Goal: Browse casually: Explore the website without a specific task or goal

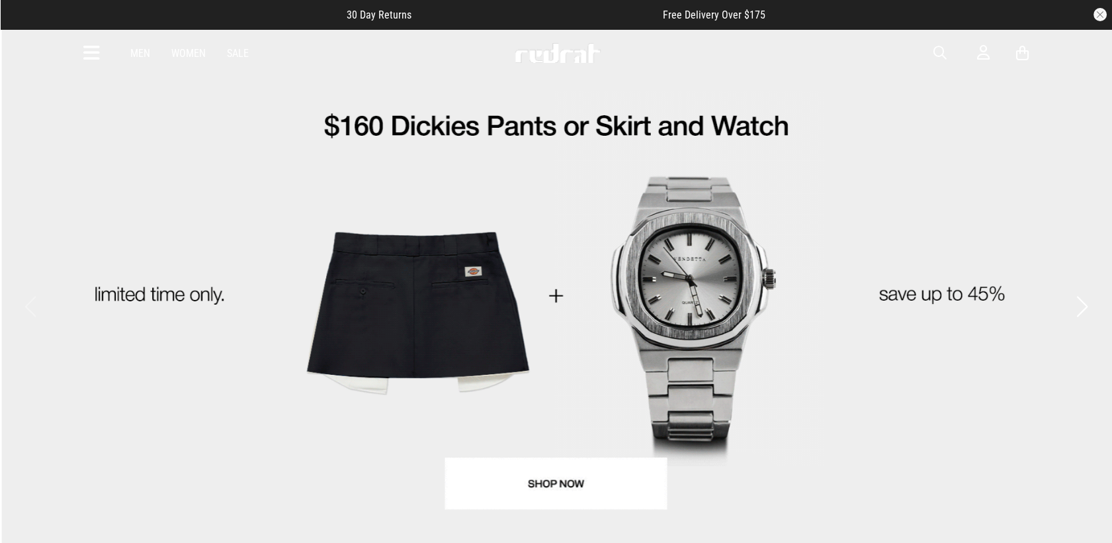
click at [241, 57] on link "Sale" at bounding box center [238, 53] width 22 height 13
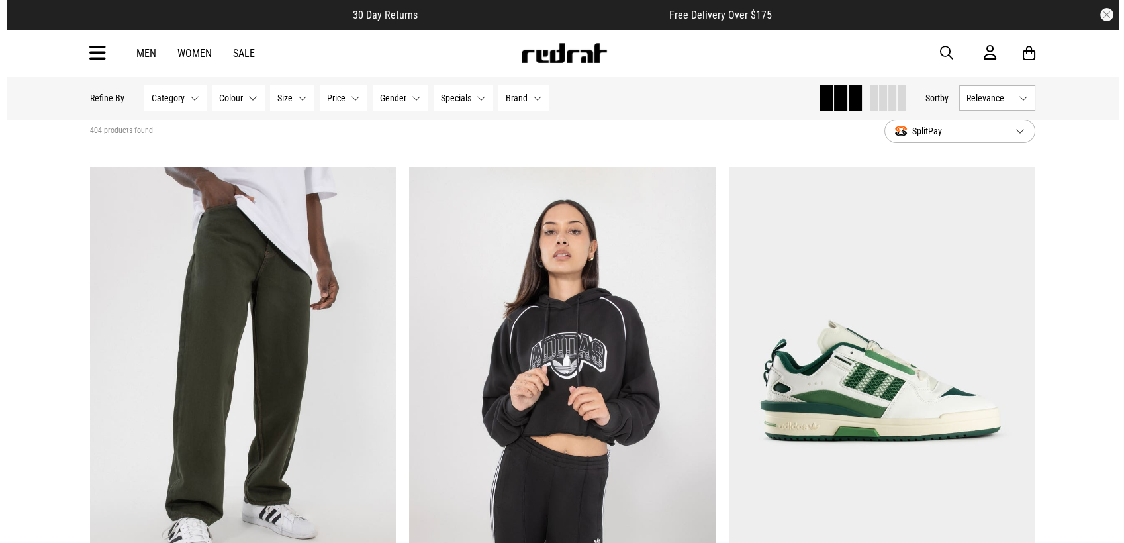
scroll to position [73, 0]
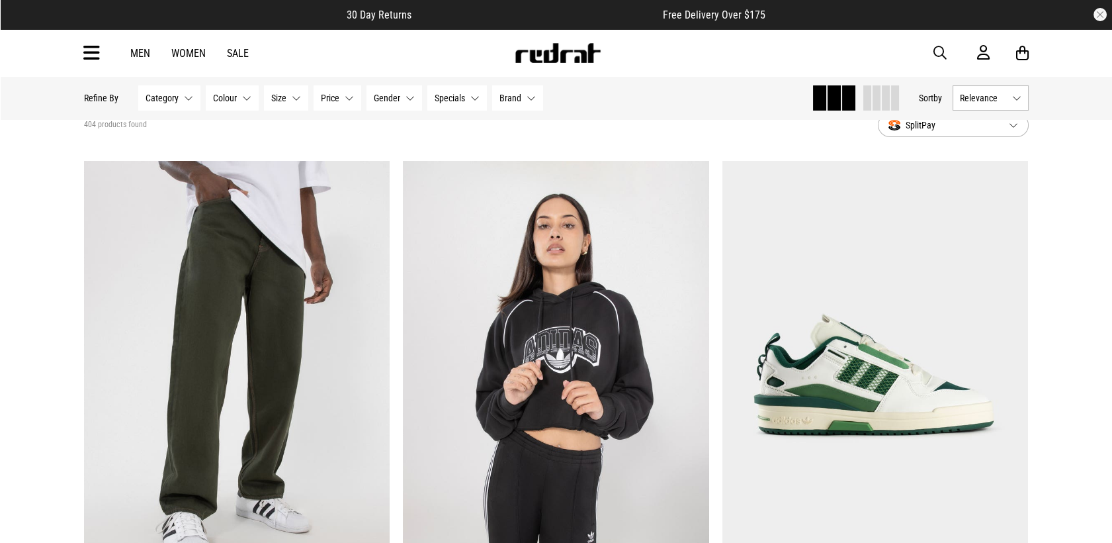
click at [94, 55] on icon at bounding box center [91, 53] width 17 height 22
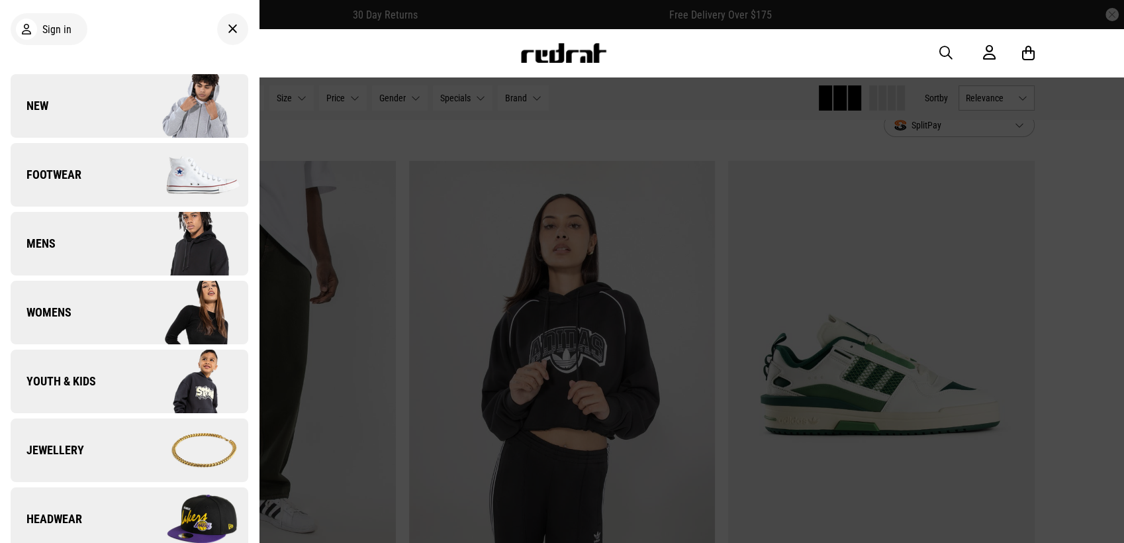
click at [103, 384] on link "Youth & Kids" at bounding box center [130, 381] width 238 height 64
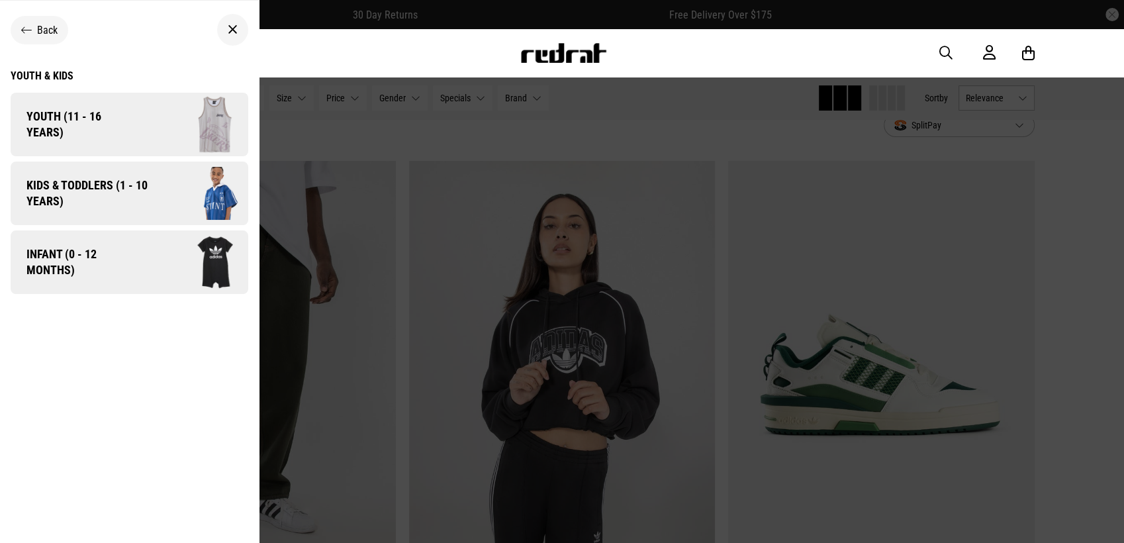
click at [144, 182] on span "Kids & Toddlers (1 - 10 years)" at bounding box center [83, 193] width 144 height 32
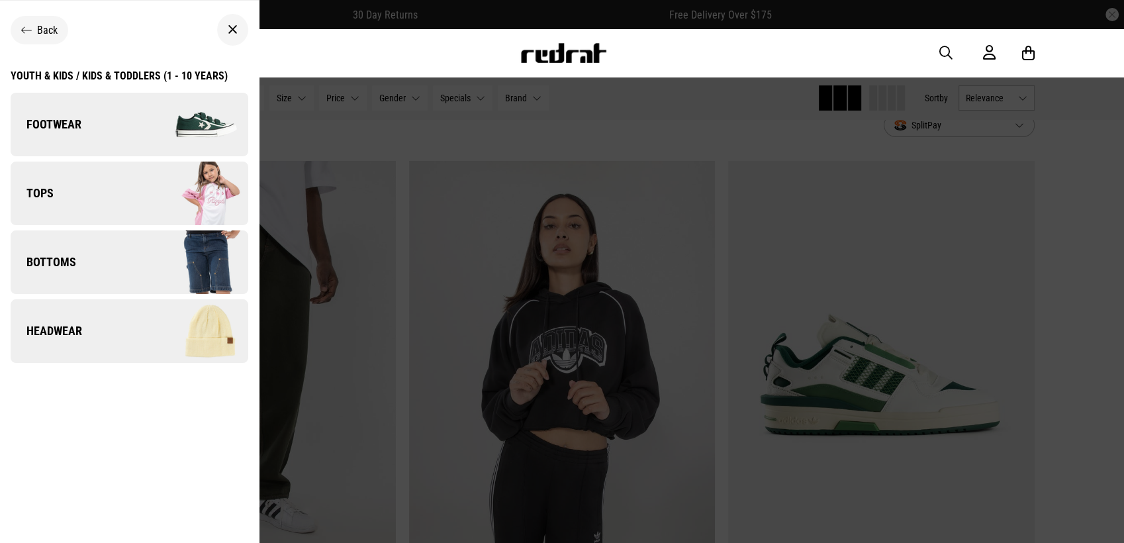
click at [122, 118] on link "Footwear" at bounding box center [130, 125] width 238 height 64
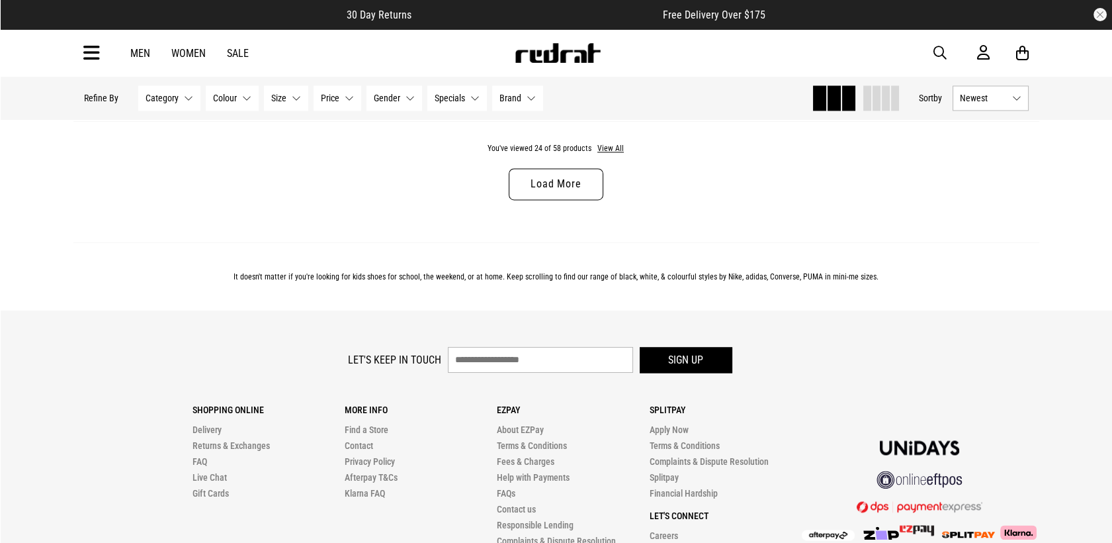
scroll to position [4352, 0]
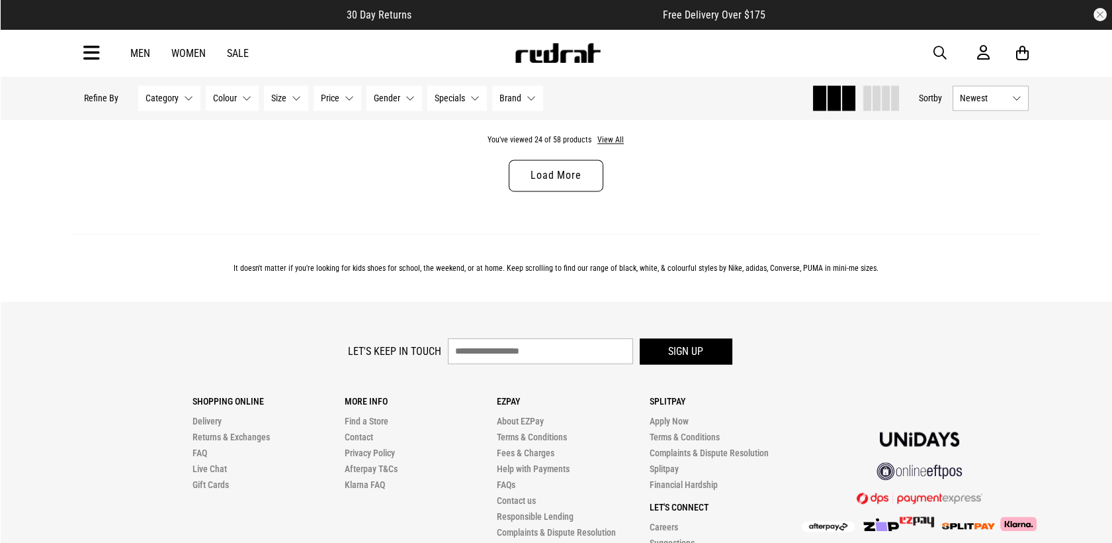
click at [174, 103] on span "Category" at bounding box center [162, 98] width 33 height 11
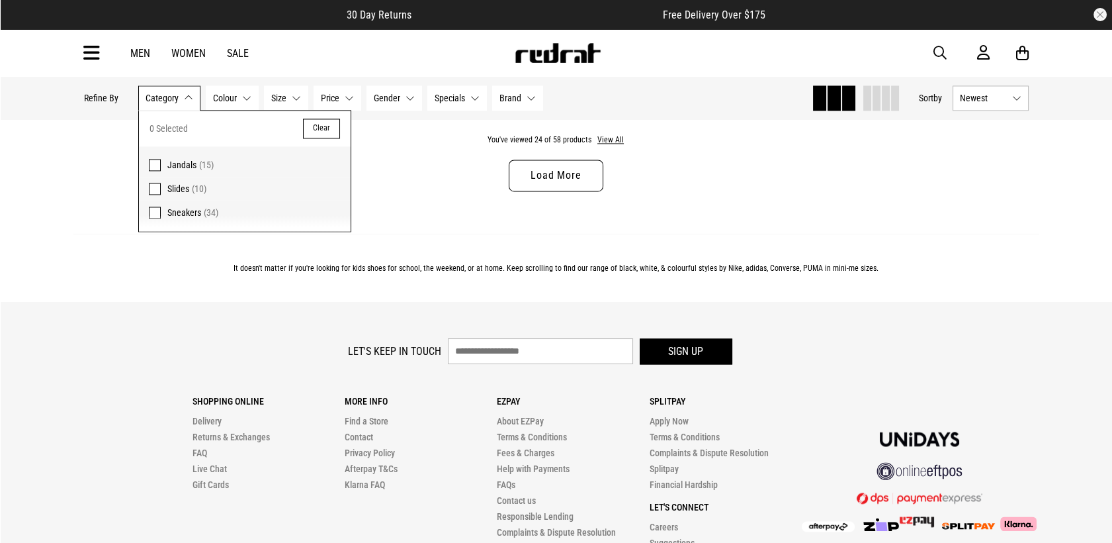
click at [154, 218] on span at bounding box center [155, 212] width 12 height 12
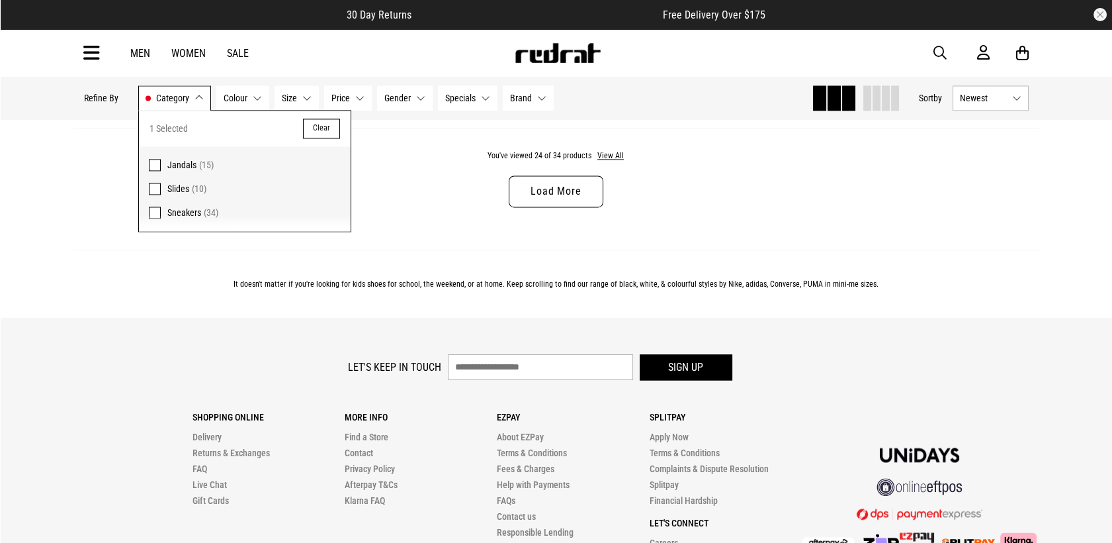
scroll to position [4368, 0]
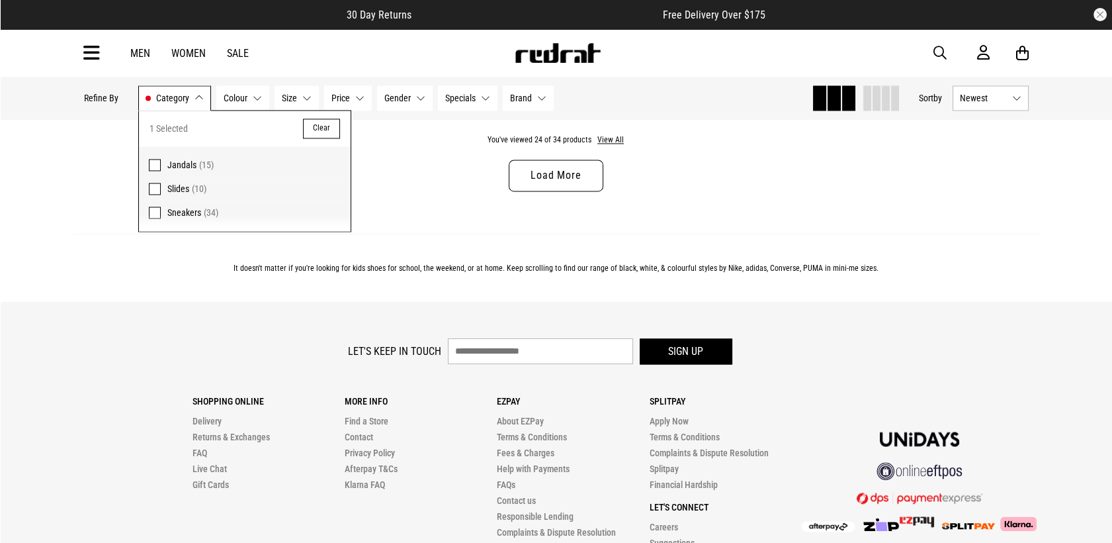
click at [199, 101] on button "Category Sneakers" at bounding box center [174, 97] width 73 height 25
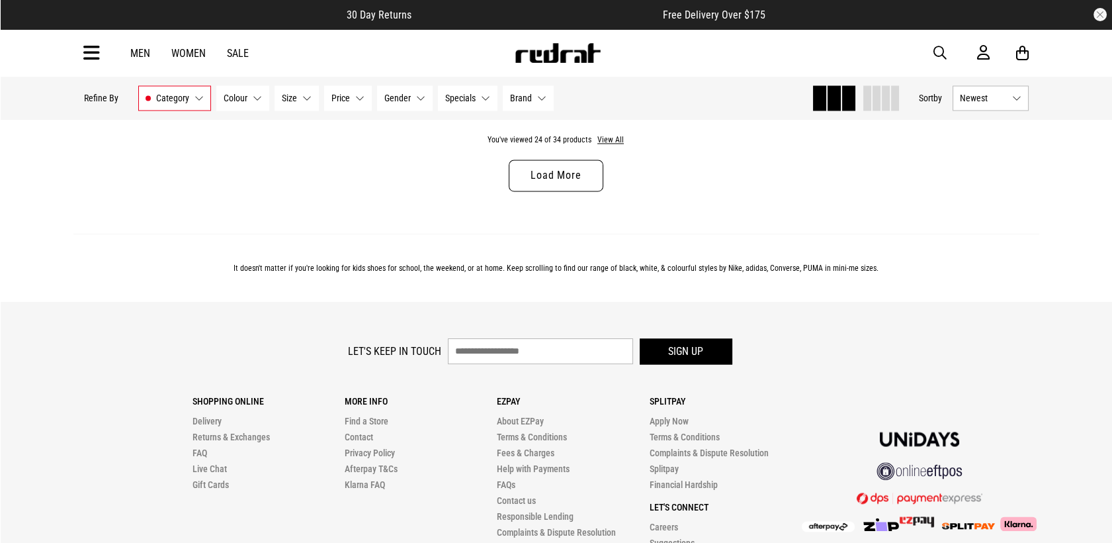
click at [112, 101] on p "Refine By" at bounding box center [101, 98] width 34 height 11
click at [560, 59] on img at bounding box center [557, 53] width 87 height 20
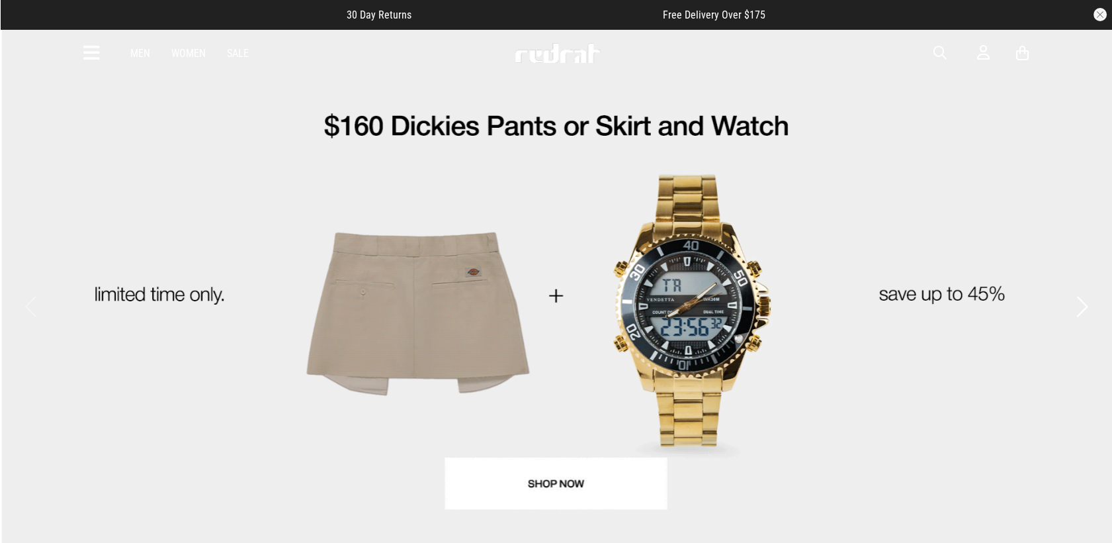
click at [93, 54] on icon at bounding box center [91, 53] width 17 height 22
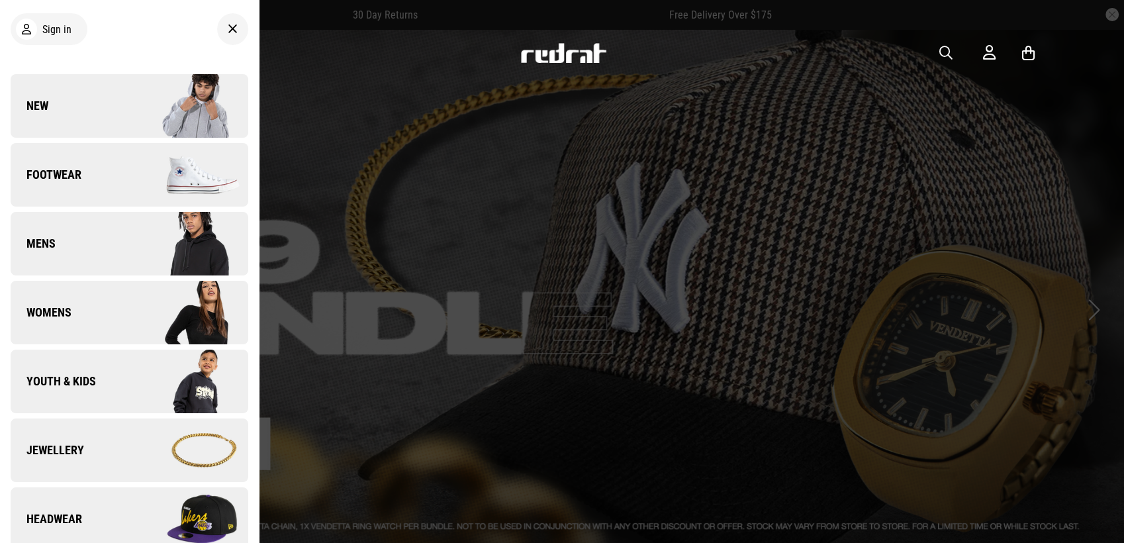
click at [173, 118] on img at bounding box center [188, 106] width 118 height 66
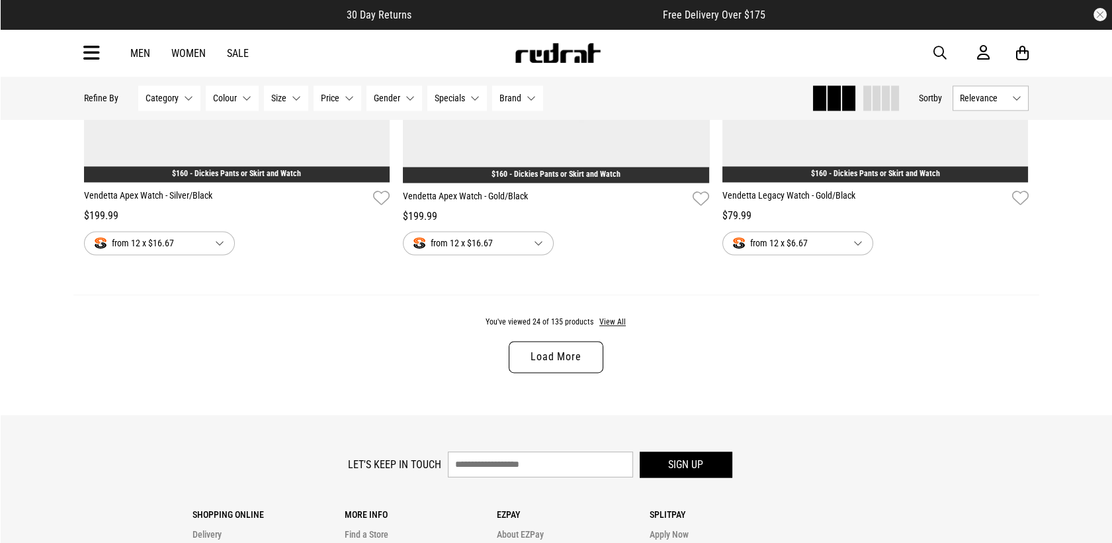
scroll to position [4176, 0]
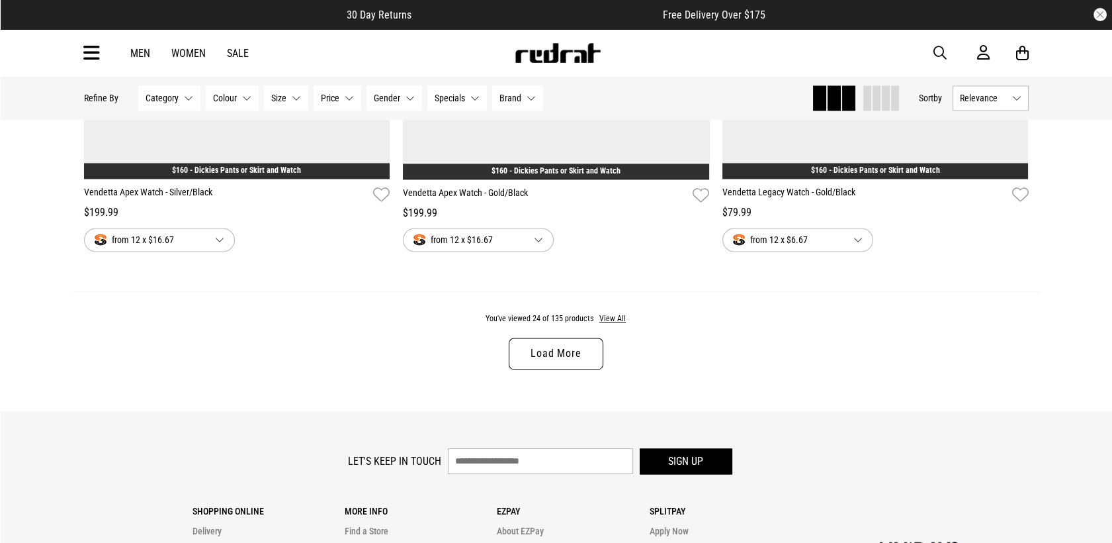
click at [228, 51] on link "Sale" at bounding box center [238, 53] width 22 height 13
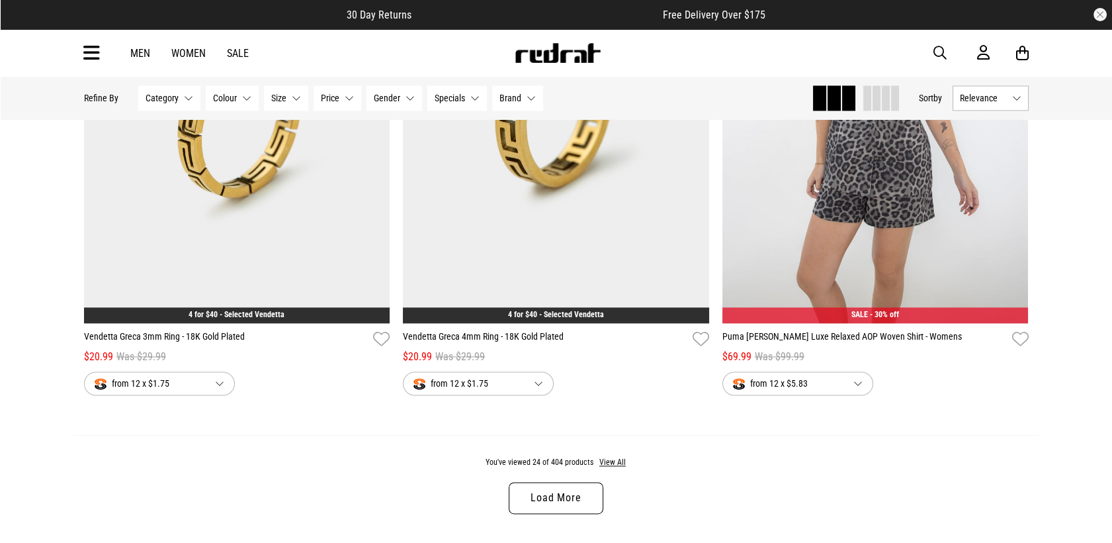
scroll to position [4029, 0]
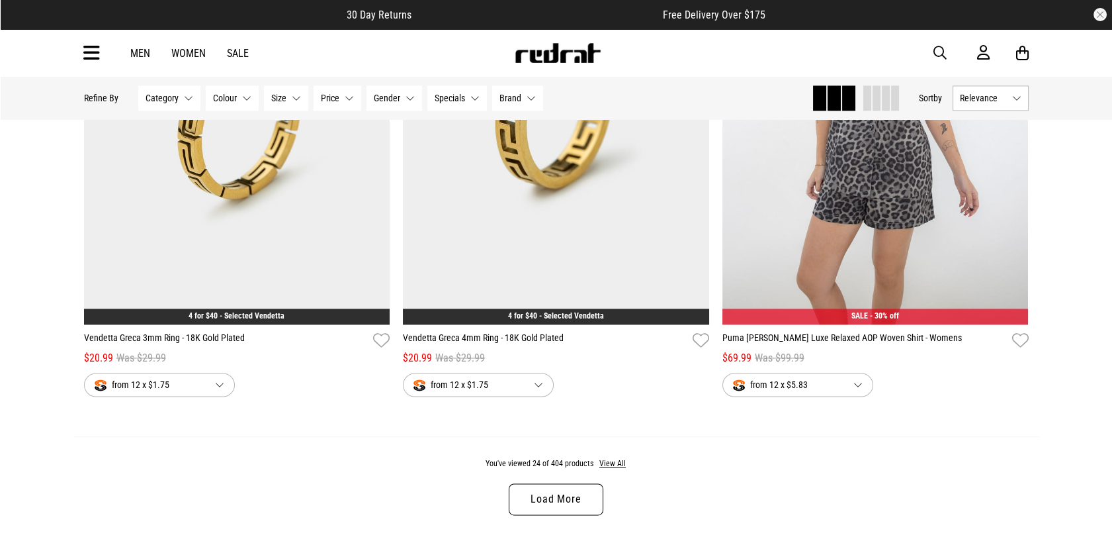
click at [571, 500] on link "Load More" at bounding box center [556, 499] width 94 height 32
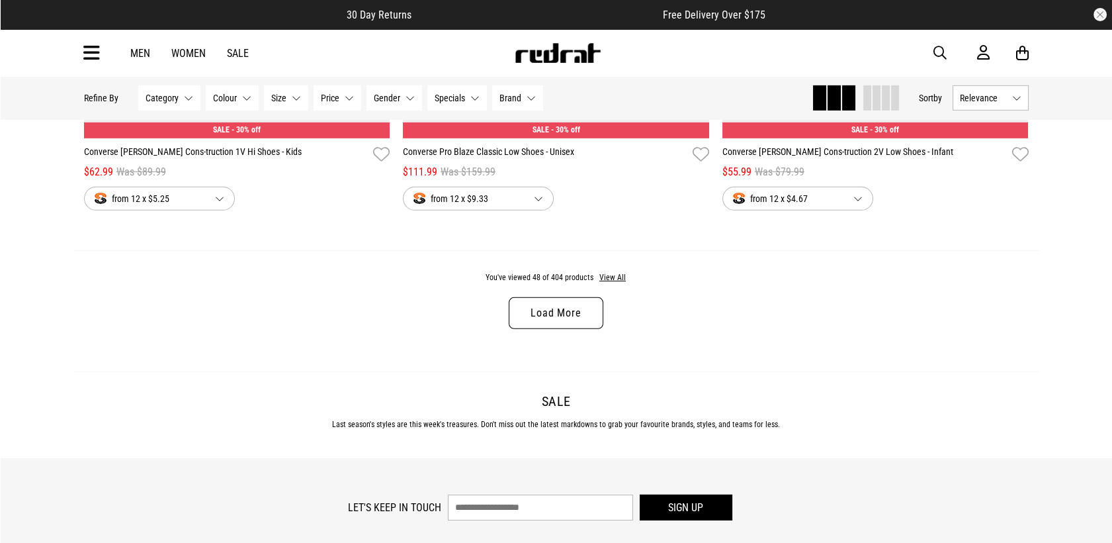
scroll to position [8441, 0]
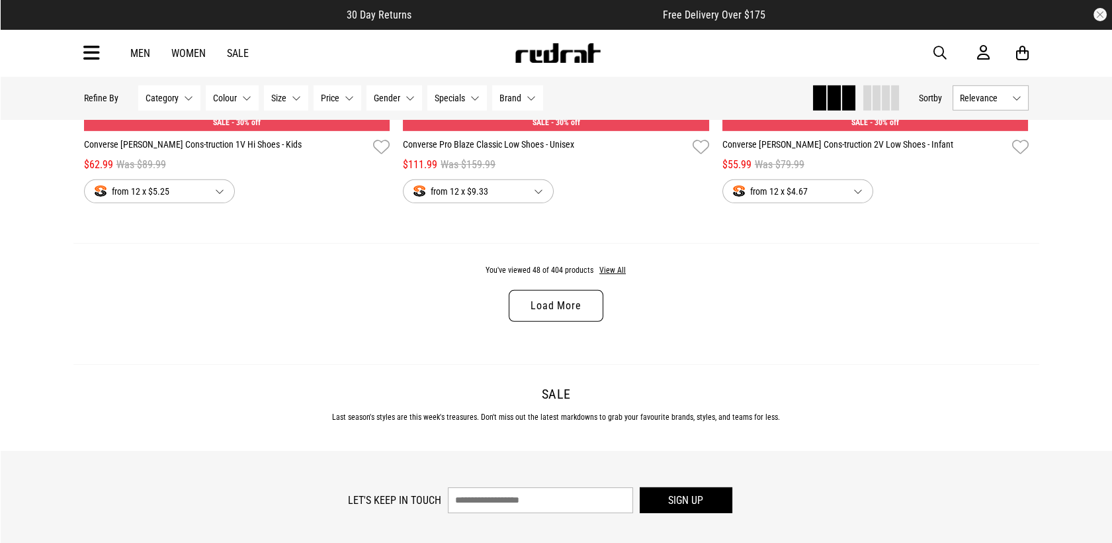
click at [566, 316] on link "Load More" at bounding box center [556, 306] width 94 height 32
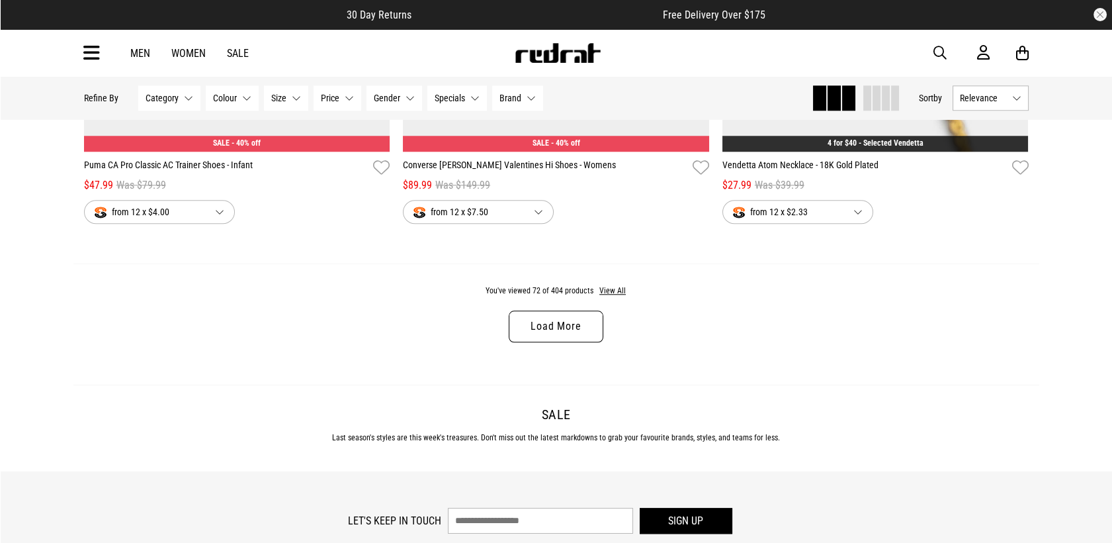
scroll to position [12676, 0]
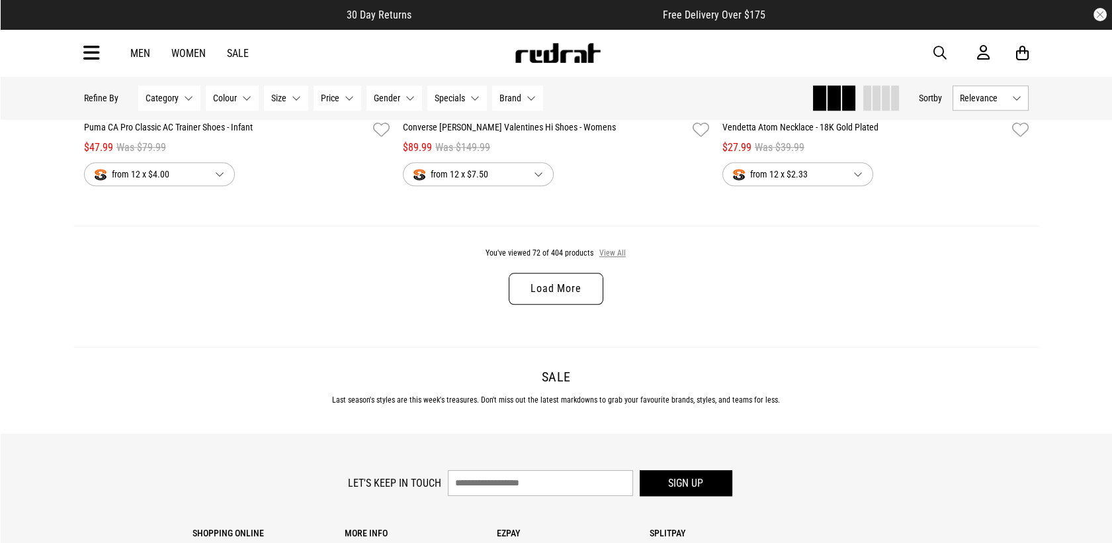
click at [607, 259] on button "View All" at bounding box center [613, 253] width 28 height 12
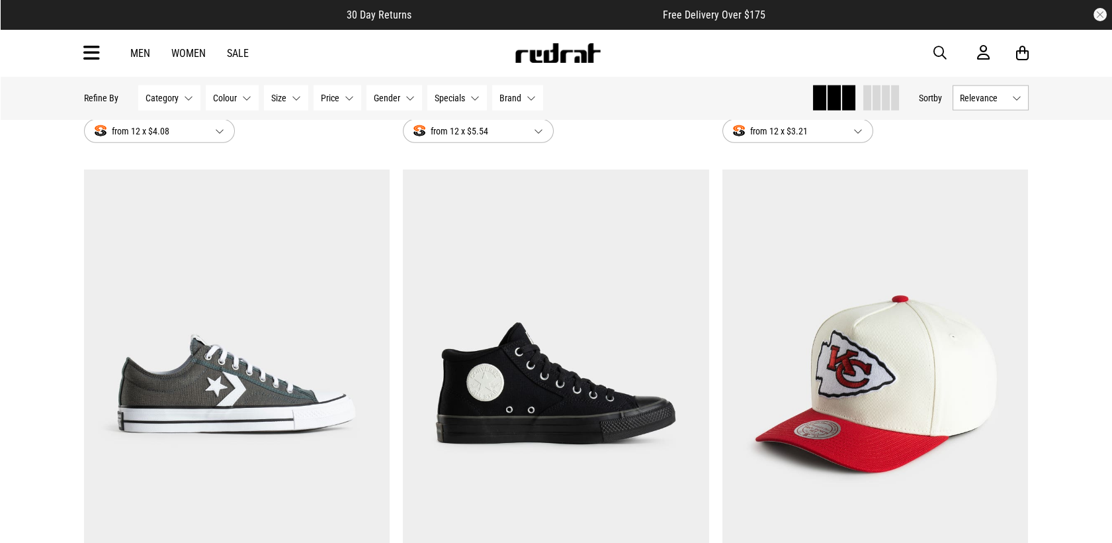
scroll to position [16411, 0]
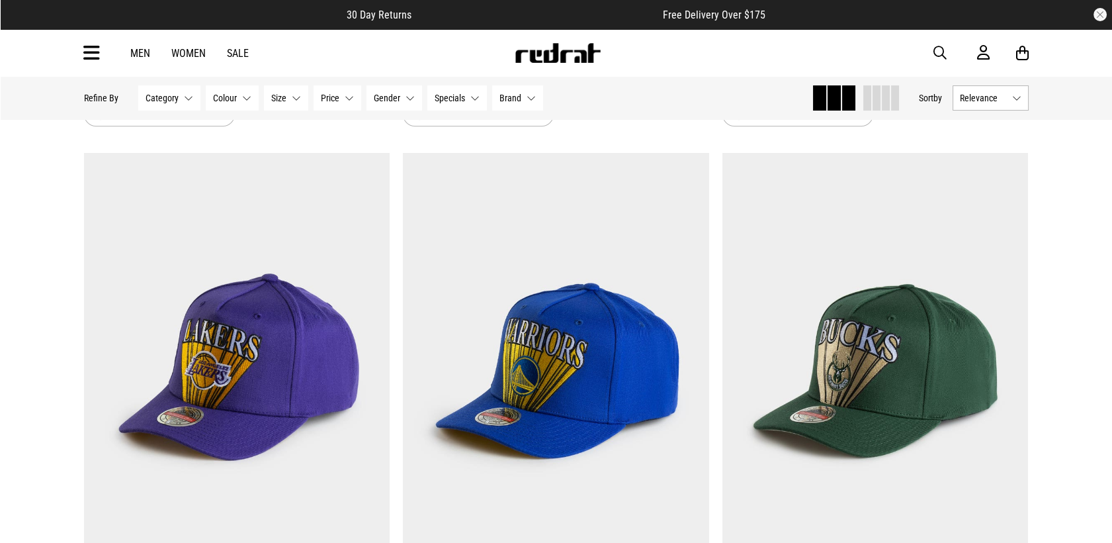
scroll to position [20146, 0]
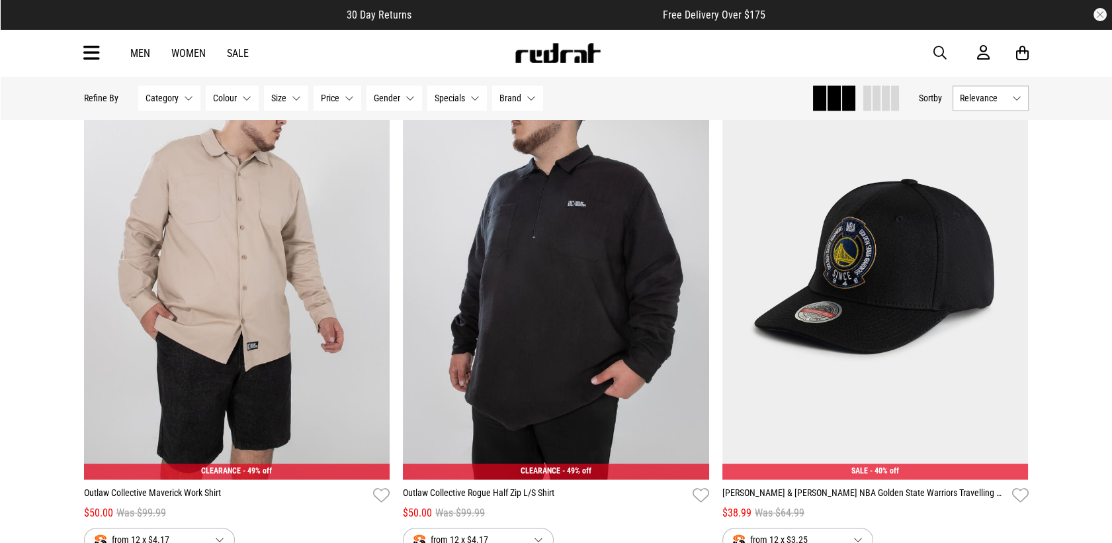
scroll to position [24441, 0]
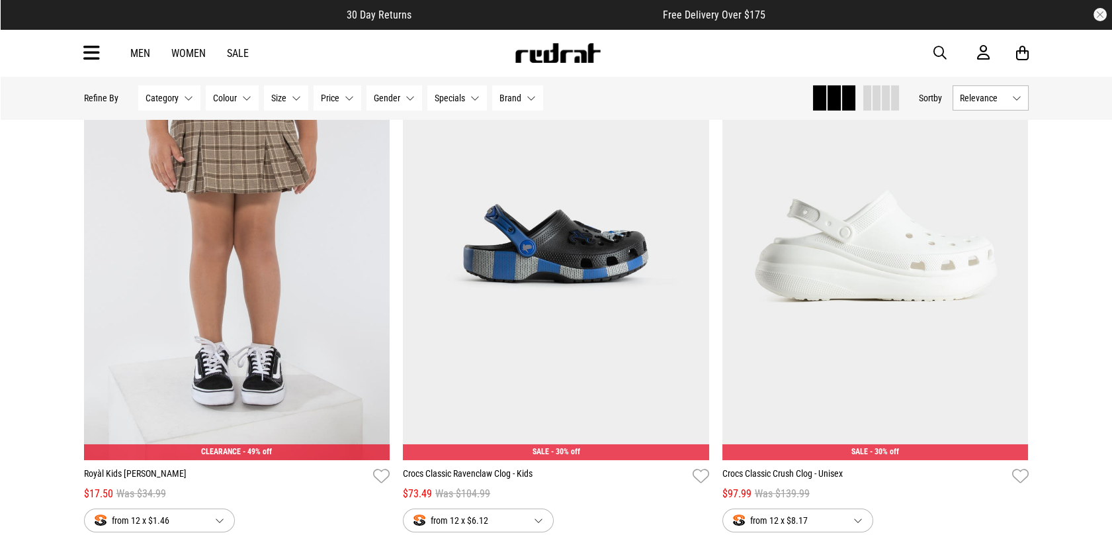
scroll to position [29205, 0]
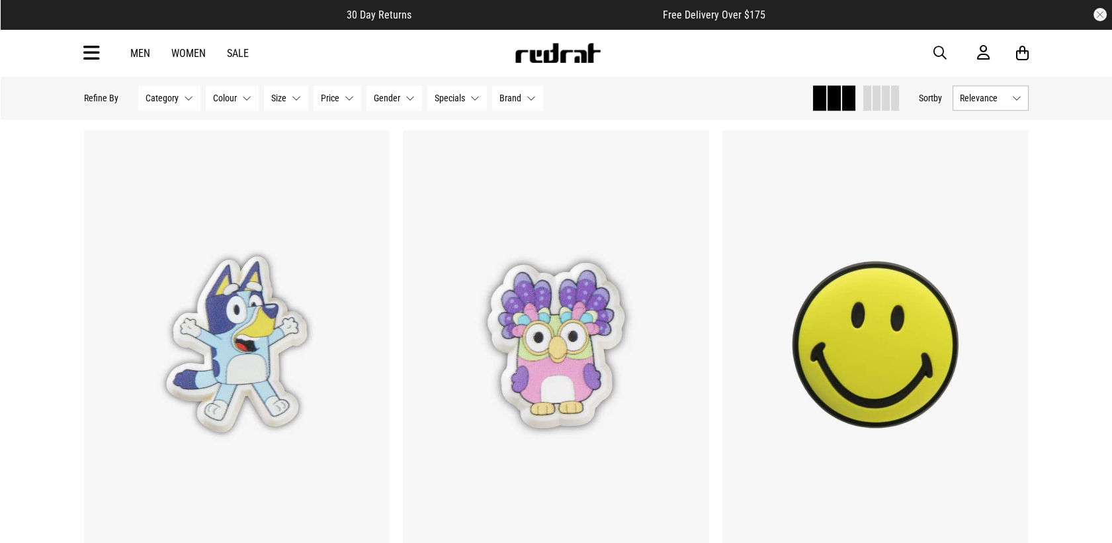
scroll to position [32823, 0]
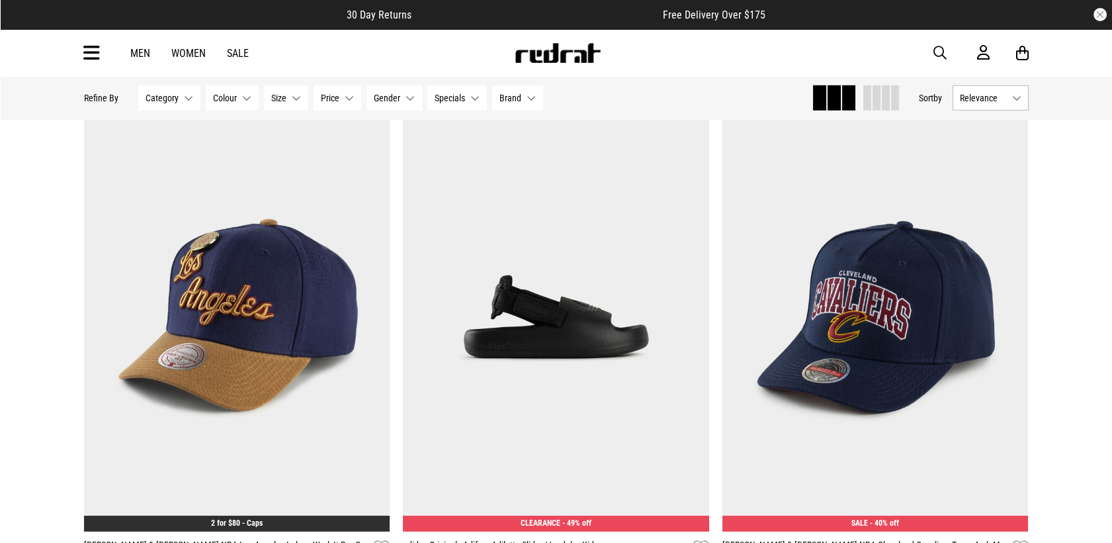
scroll to position [37676, 0]
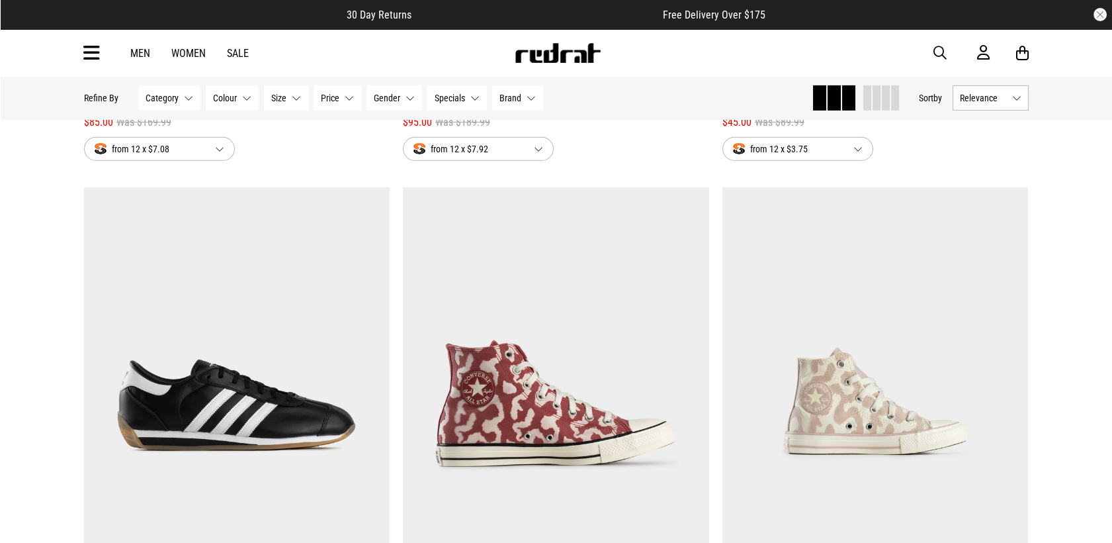
scroll to position [38676, 0]
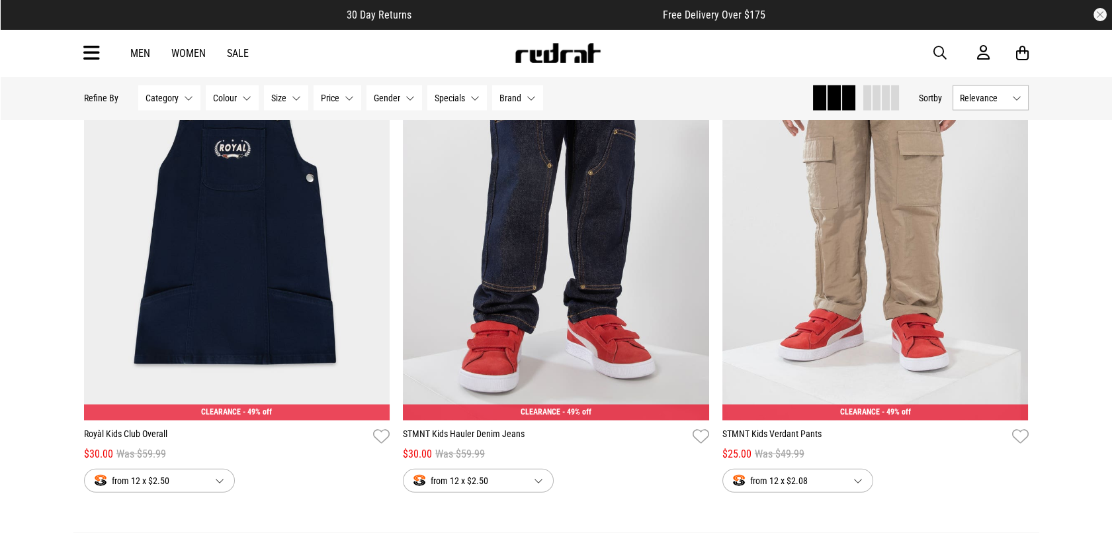
scroll to position [46116, 0]
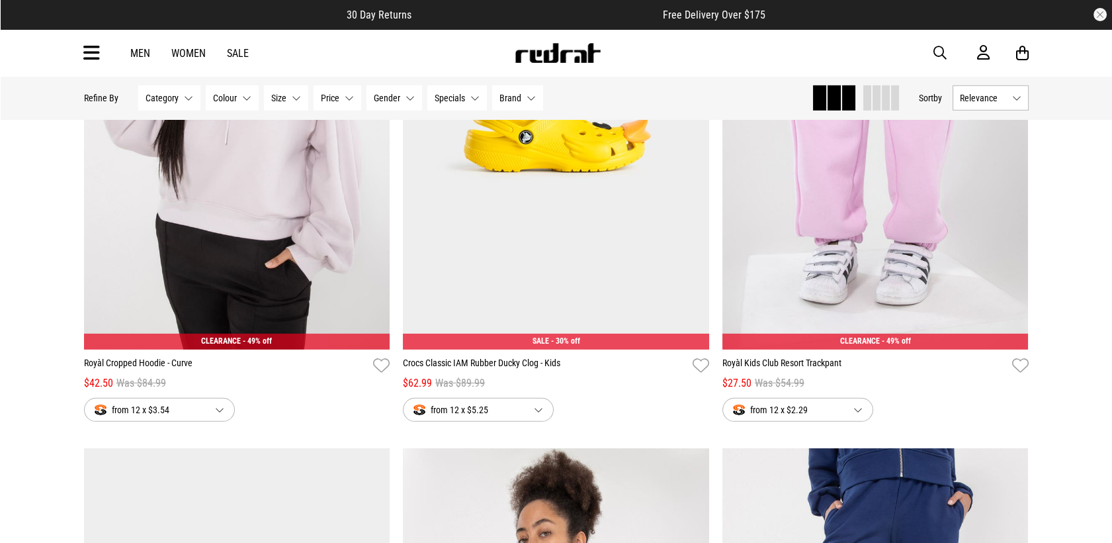
scroll to position [48264, 0]
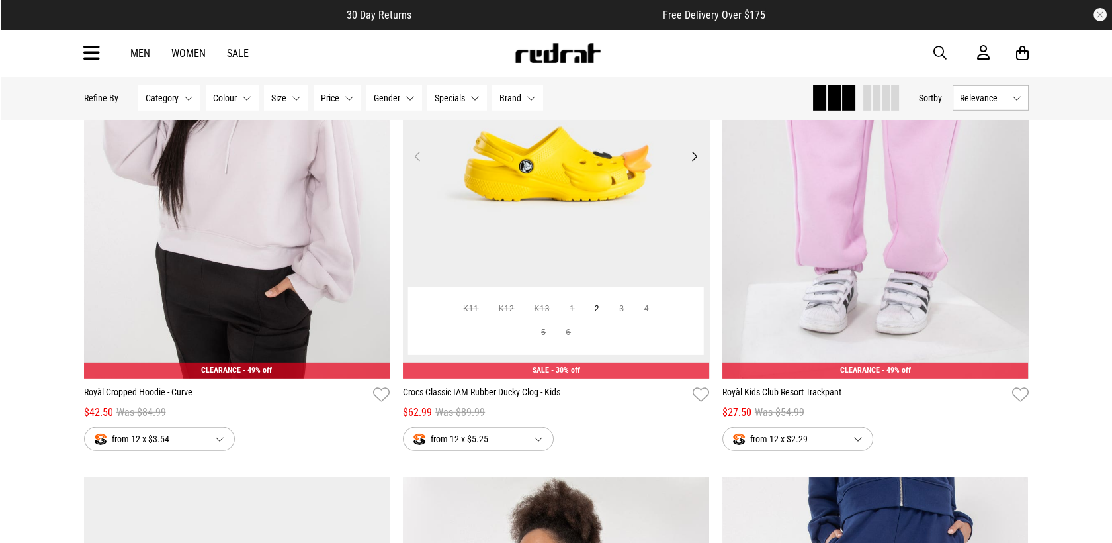
click at [690, 164] on button "Next" at bounding box center [694, 156] width 17 height 16
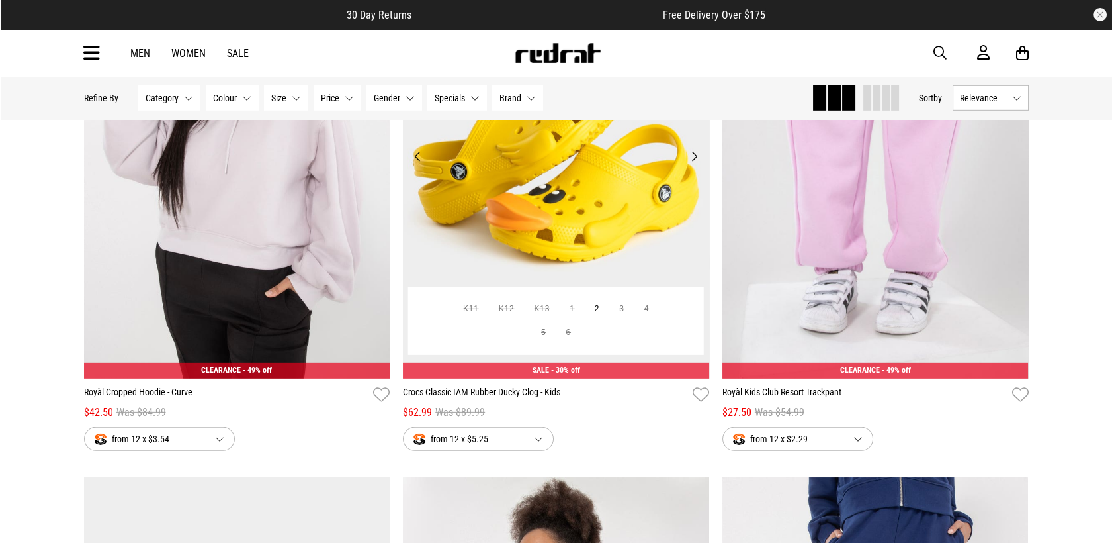
click at [693, 164] on button "Next" at bounding box center [694, 156] width 17 height 16
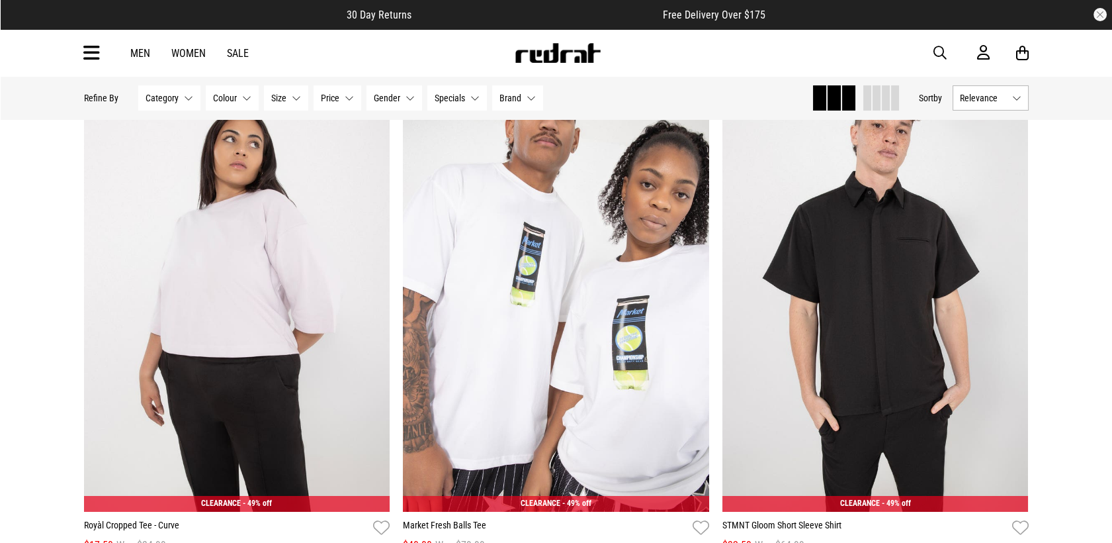
scroll to position [49734, 0]
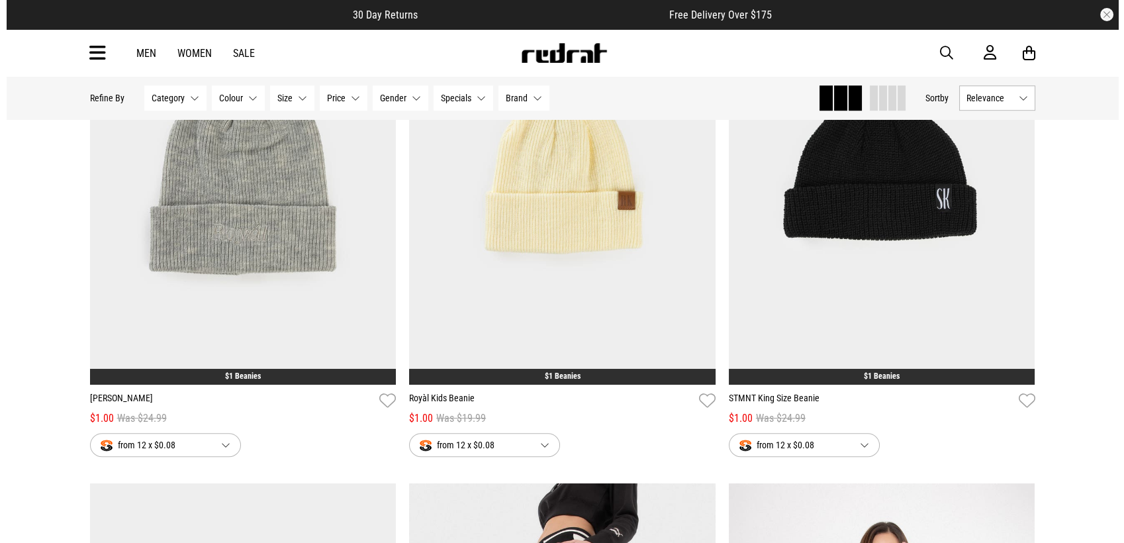
scroll to position [51969, 0]
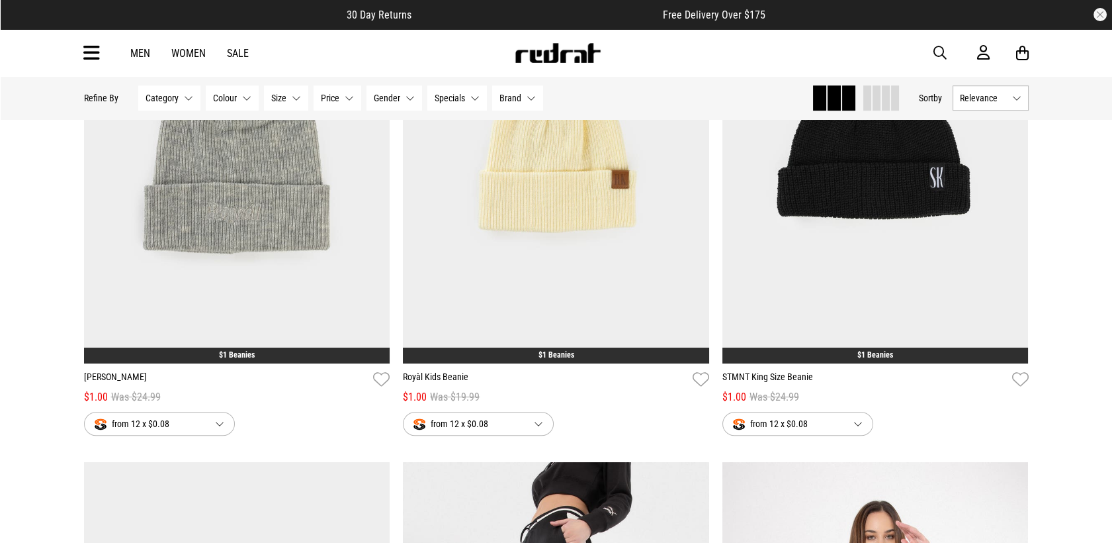
click at [89, 52] on icon at bounding box center [91, 53] width 17 height 22
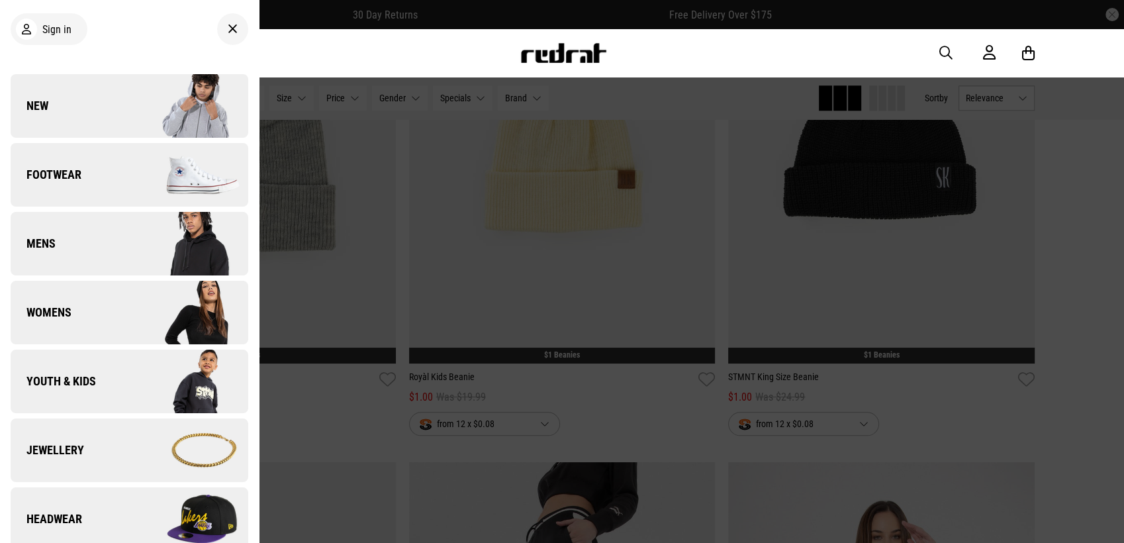
click at [192, 509] on img at bounding box center [188, 519] width 118 height 66
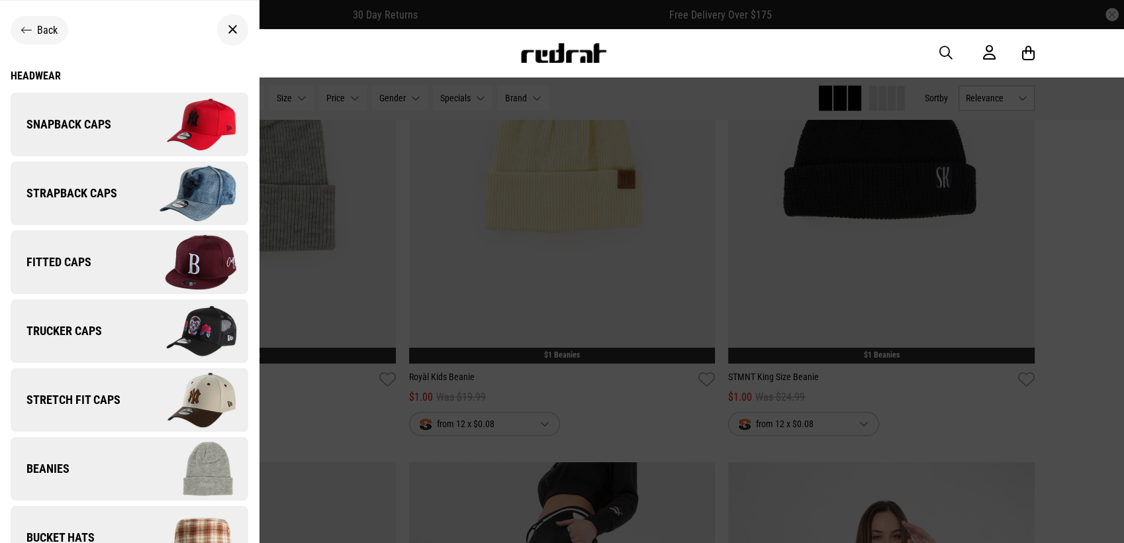
click at [212, 136] on img at bounding box center [188, 124] width 118 height 66
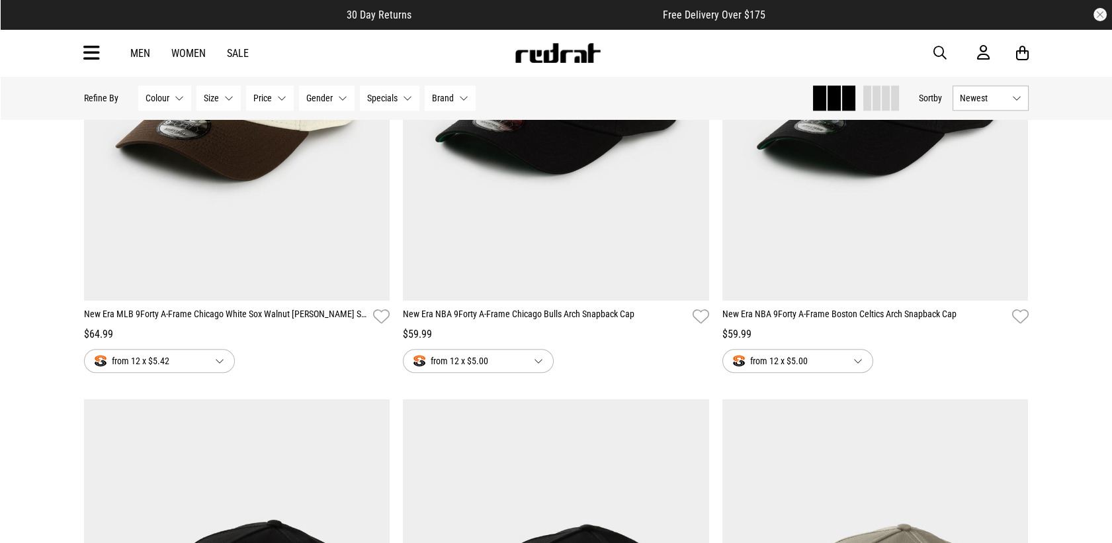
scroll to position [3000, 0]
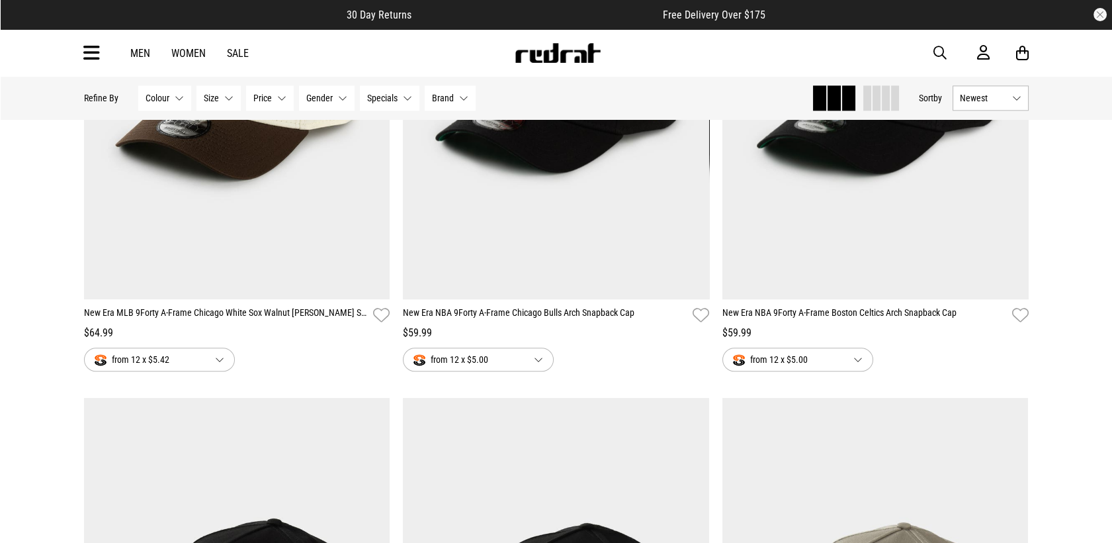
click at [186, 50] on link "Women" at bounding box center [188, 53] width 34 height 13
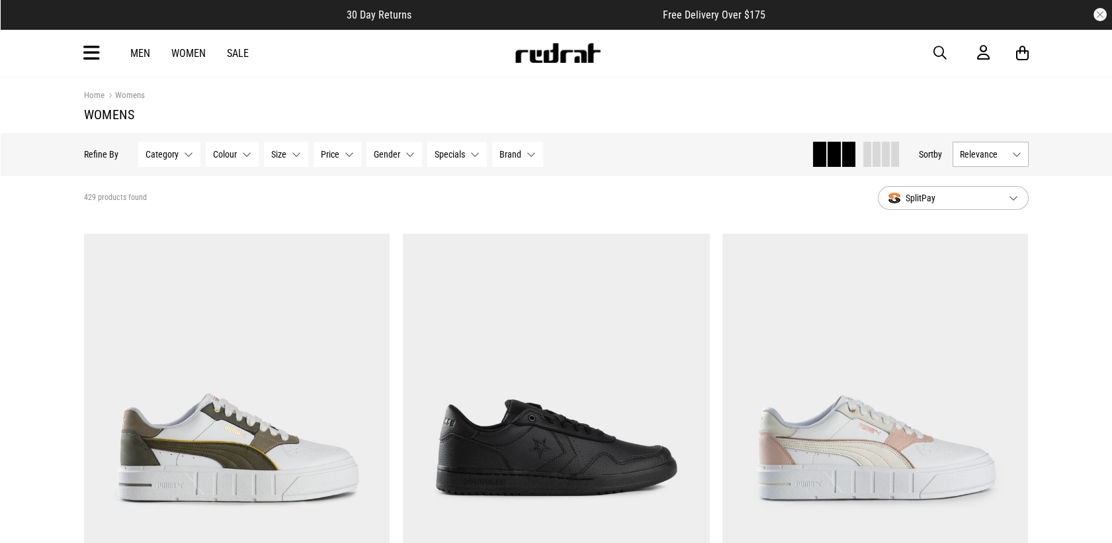
click at [191, 154] on button "Category None selected" at bounding box center [169, 154] width 62 height 25
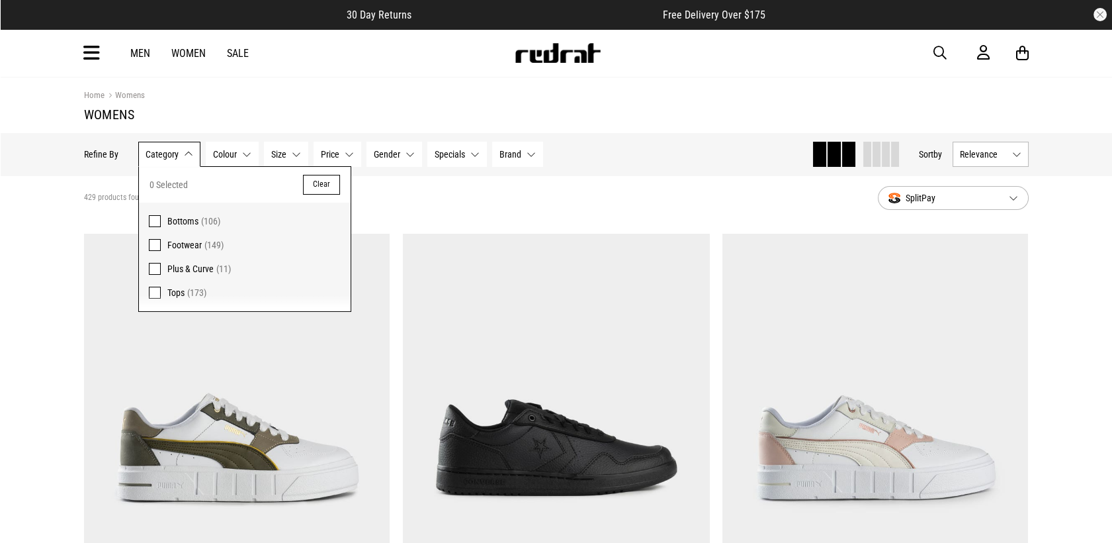
click at [320, 182] on button "Clear" at bounding box center [321, 185] width 37 height 20
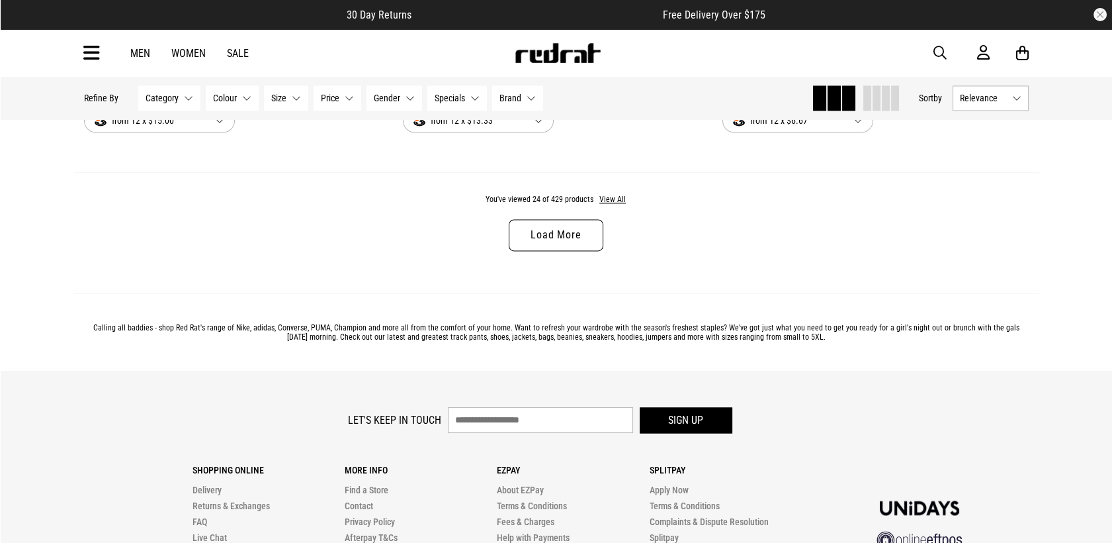
scroll to position [4323, 0]
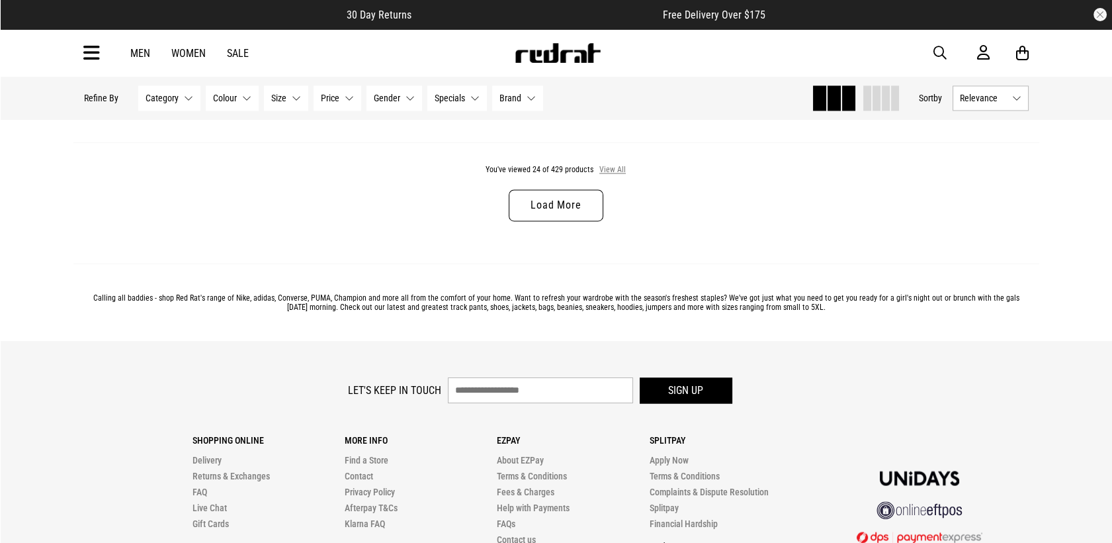
click at [617, 176] on button "View All" at bounding box center [613, 170] width 28 height 12
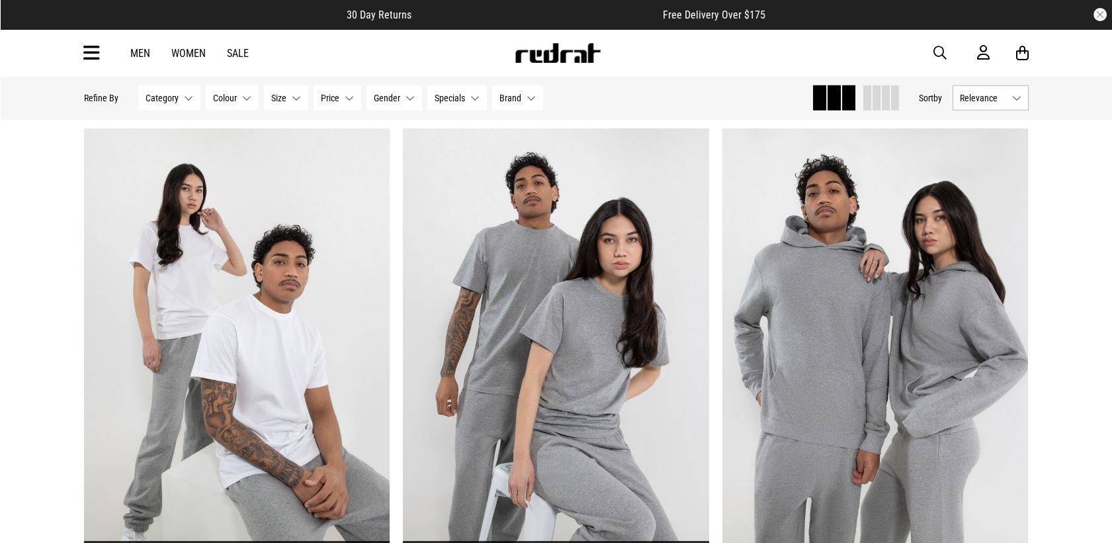
scroll to position [6999, 0]
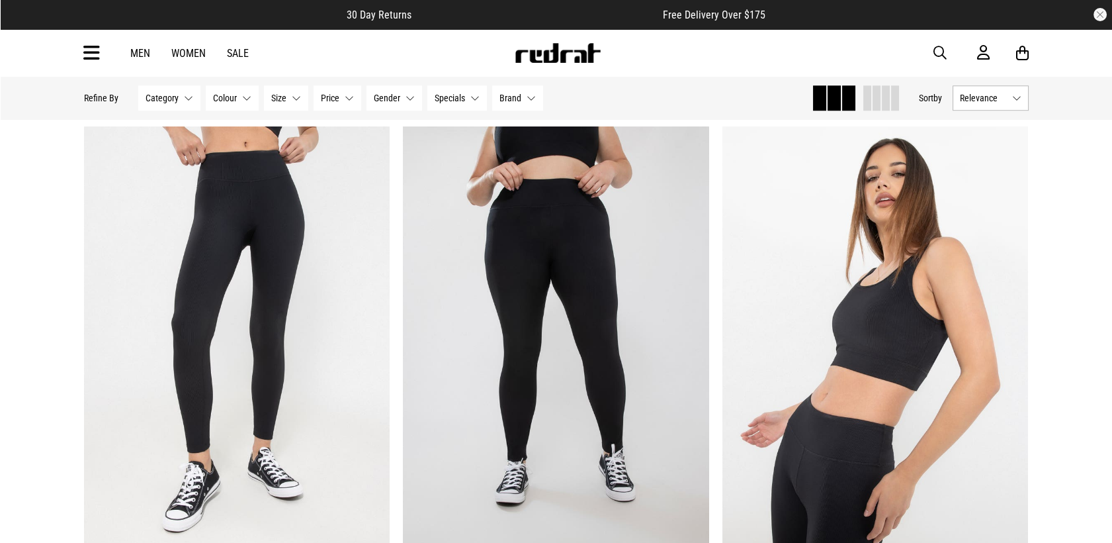
scroll to position [12293, 0]
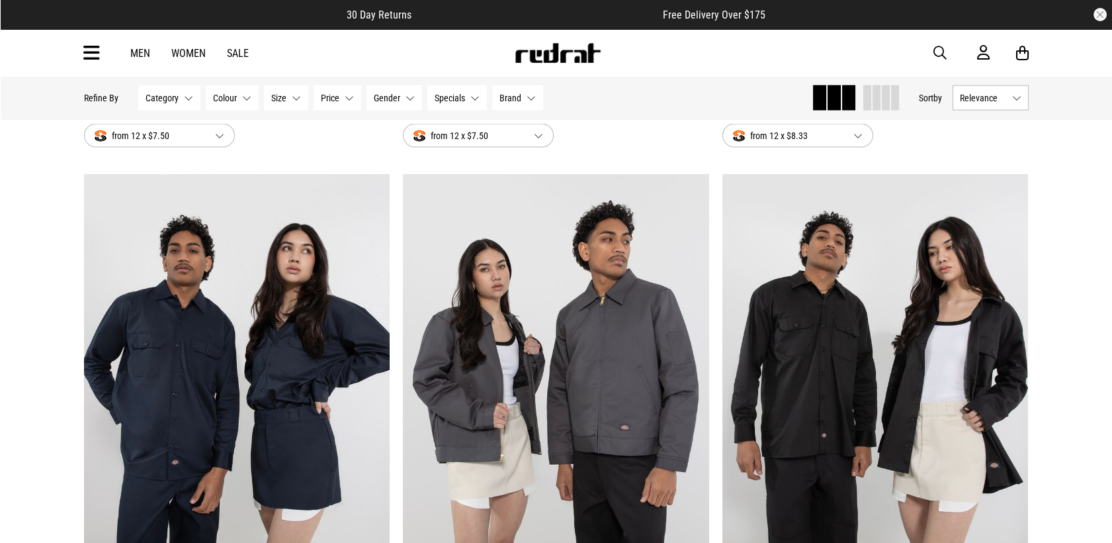
scroll to position [15382, 0]
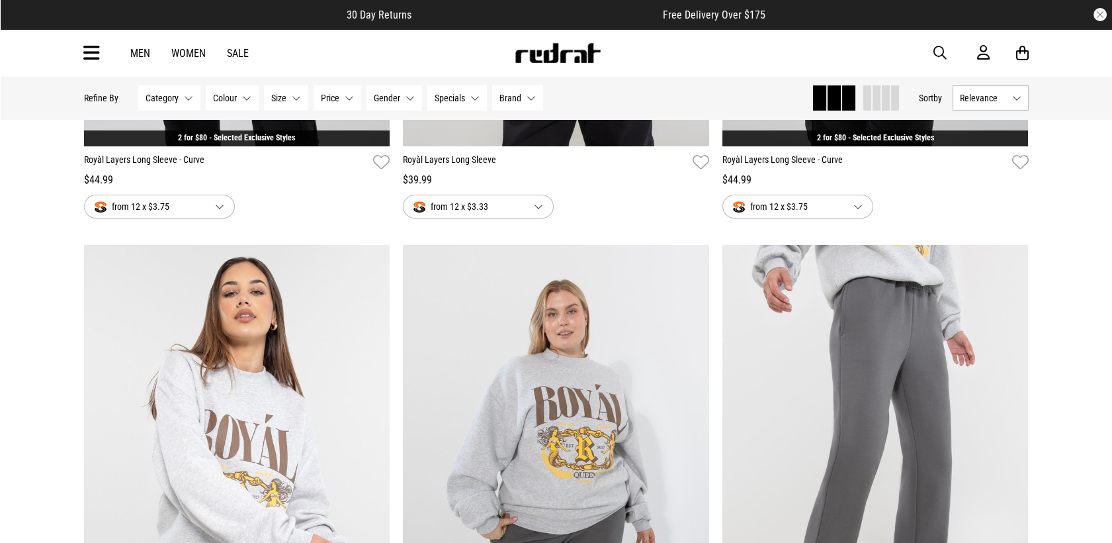
scroll to position [20617, 0]
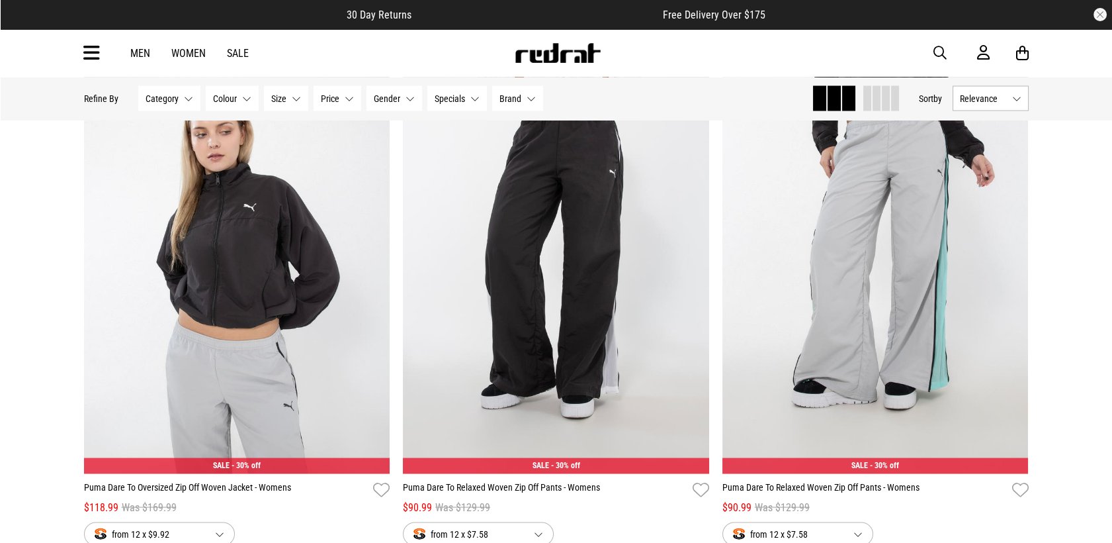
scroll to position [24999, 0]
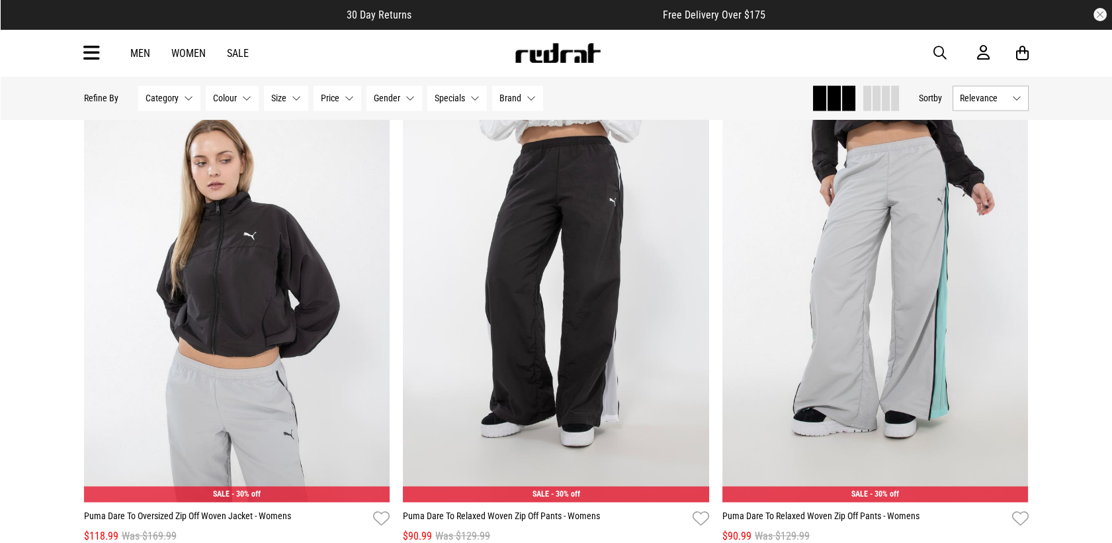
scroll to position [24940, 0]
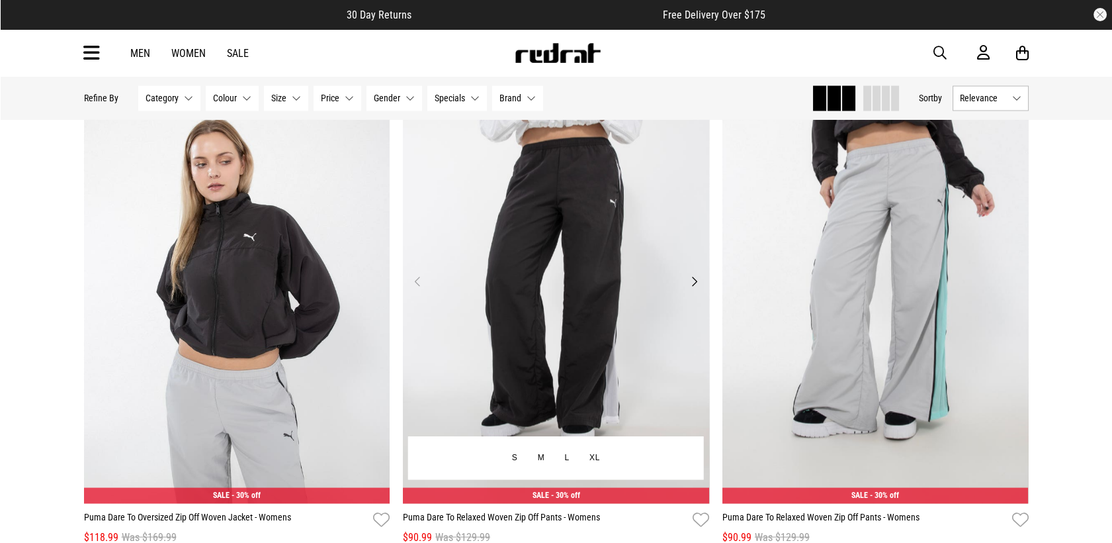
click at [692, 289] on button "Next" at bounding box center [694, 281] width 17 height 16
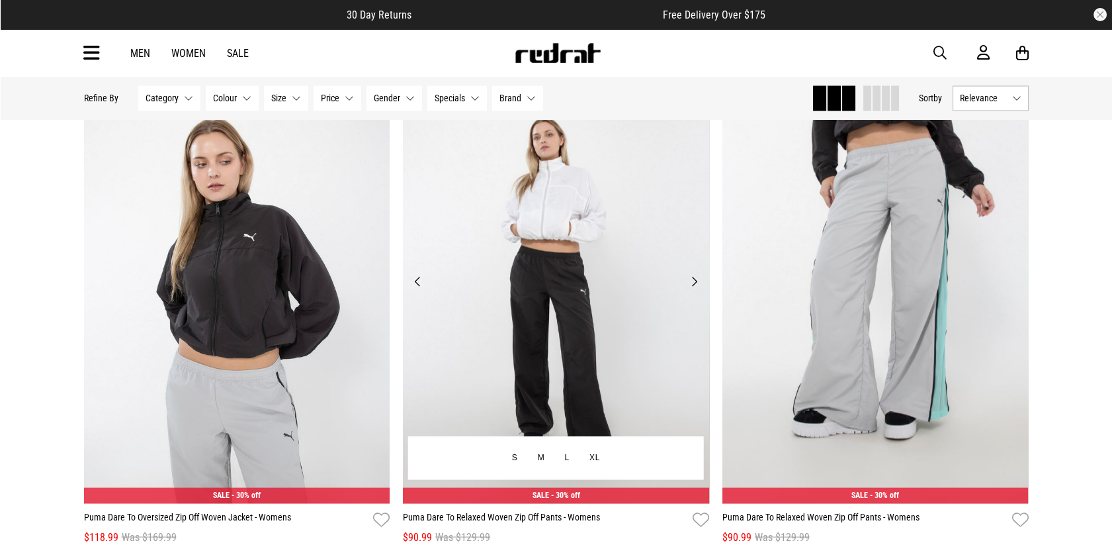
click at [694, 289] on button "Next" at bounding box center [694, 281] width 17 height 16
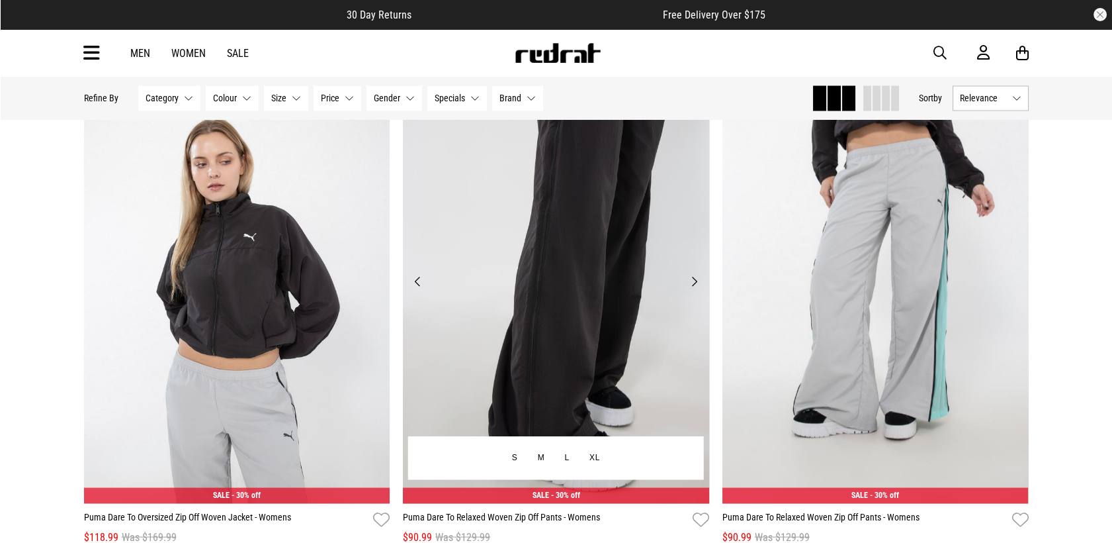
click at [694, 289] on button "Next" at bounding box center [694, 281] width 17 height 16
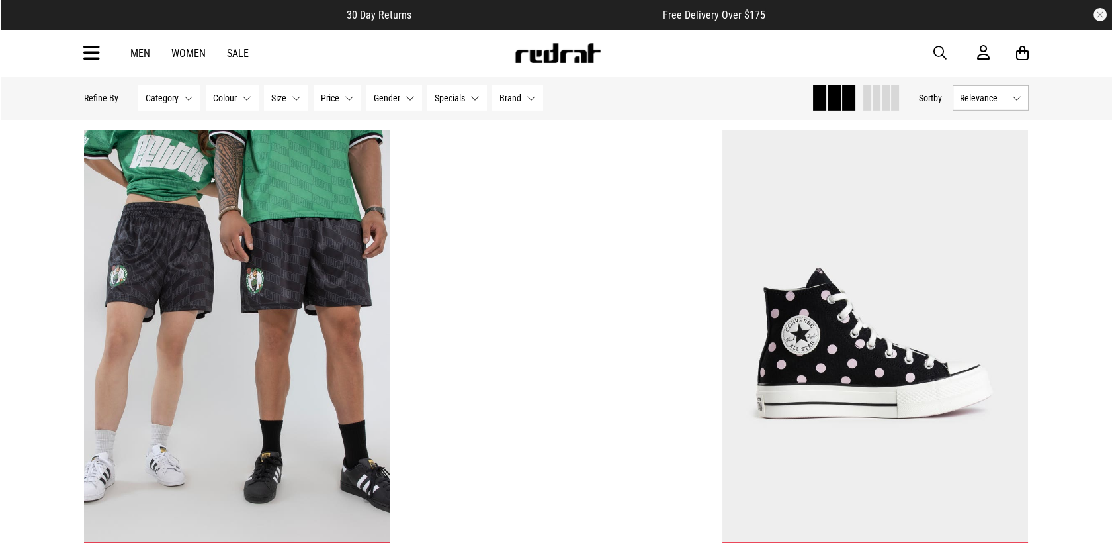
scroll to position [28705, 0]
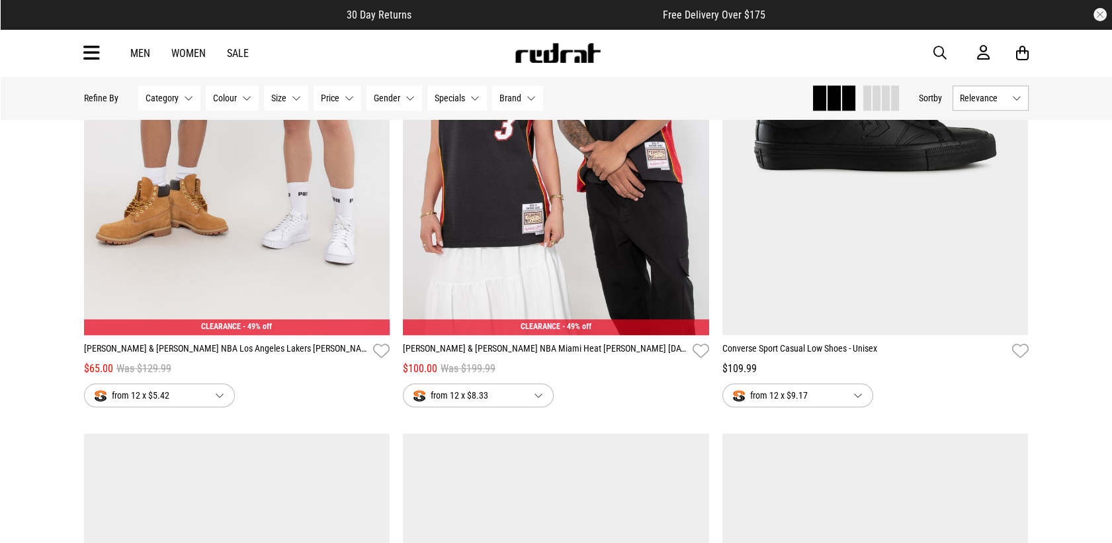
scroll to position [33029, 0]
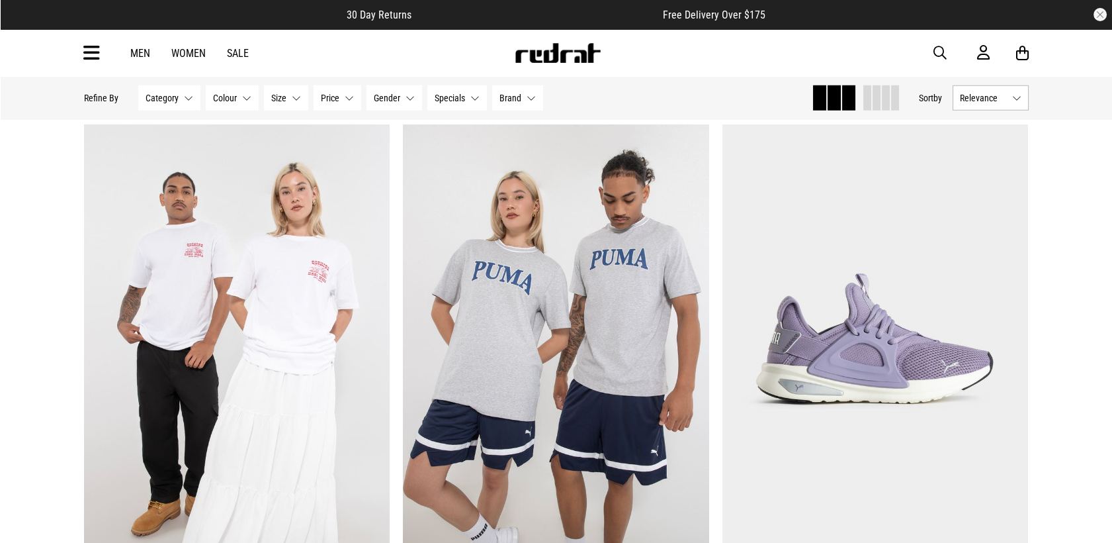
scroll to position [37676, 0]
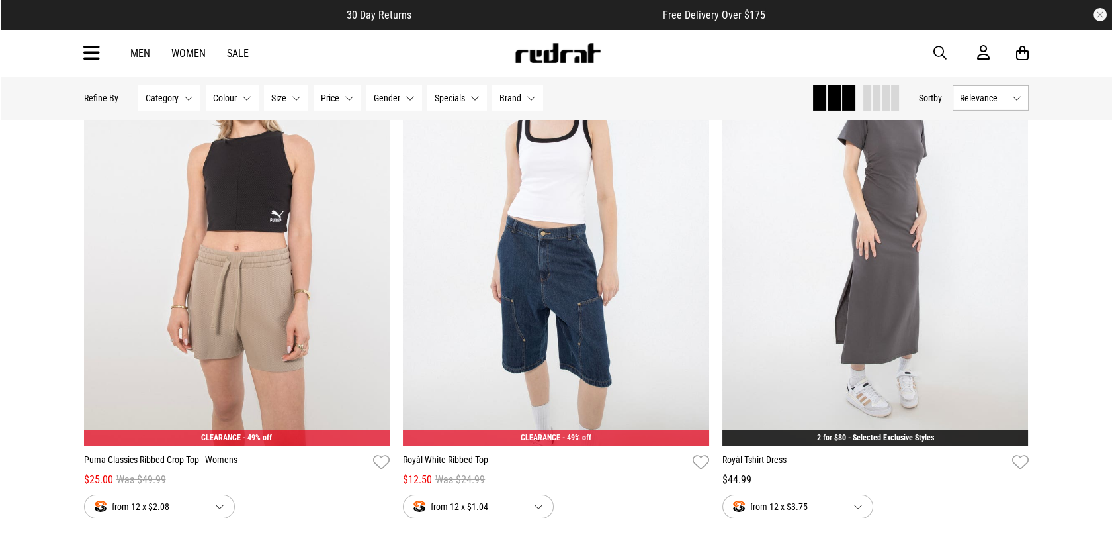
scroll to position [39234, 0]
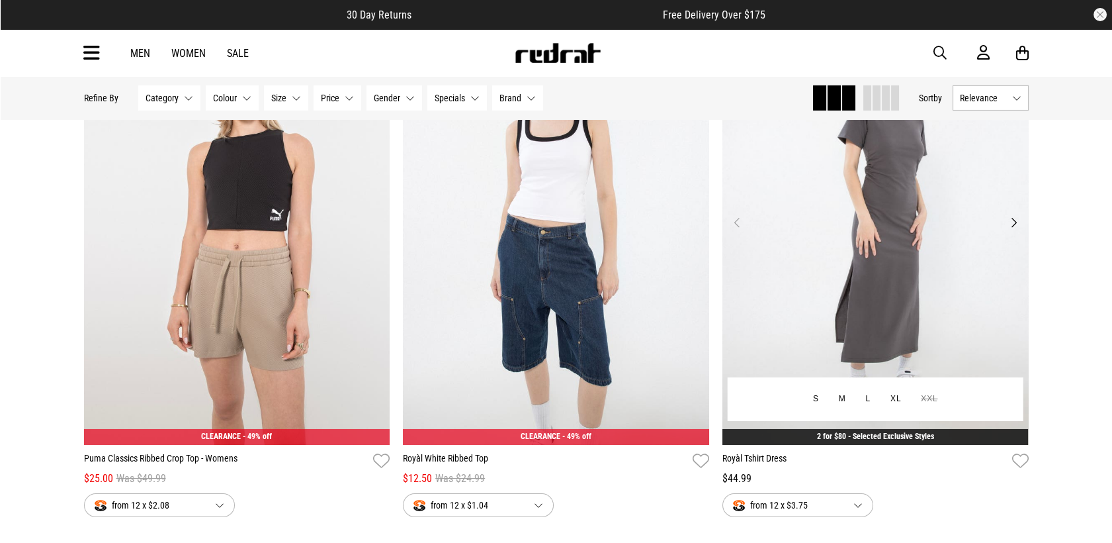
click at [1014, 230] on button "Next" at bounding box center [1013, 222] width 17 height 16
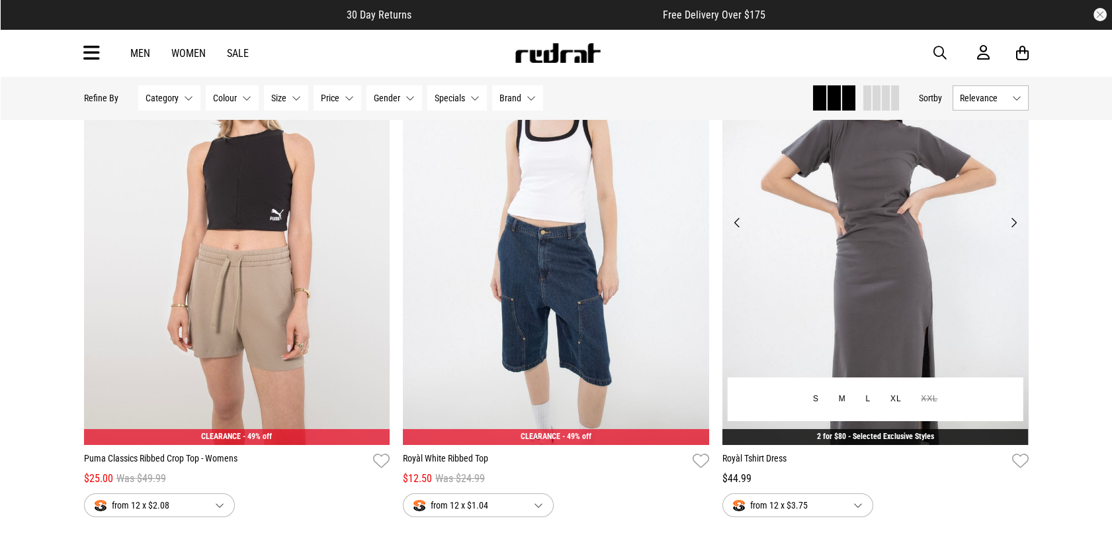
click at [1014, 230] on button "Next" at bounding box center [1013, 222] width 17 height 16
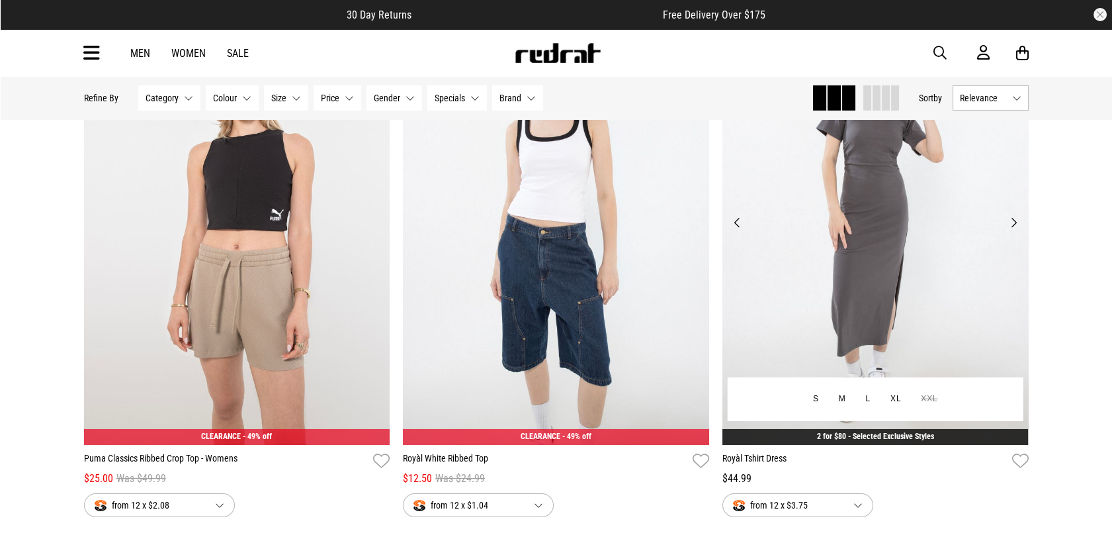
click at [1014, 230] on button "Next" at bounding box center [1013, 222] width 17 height 16
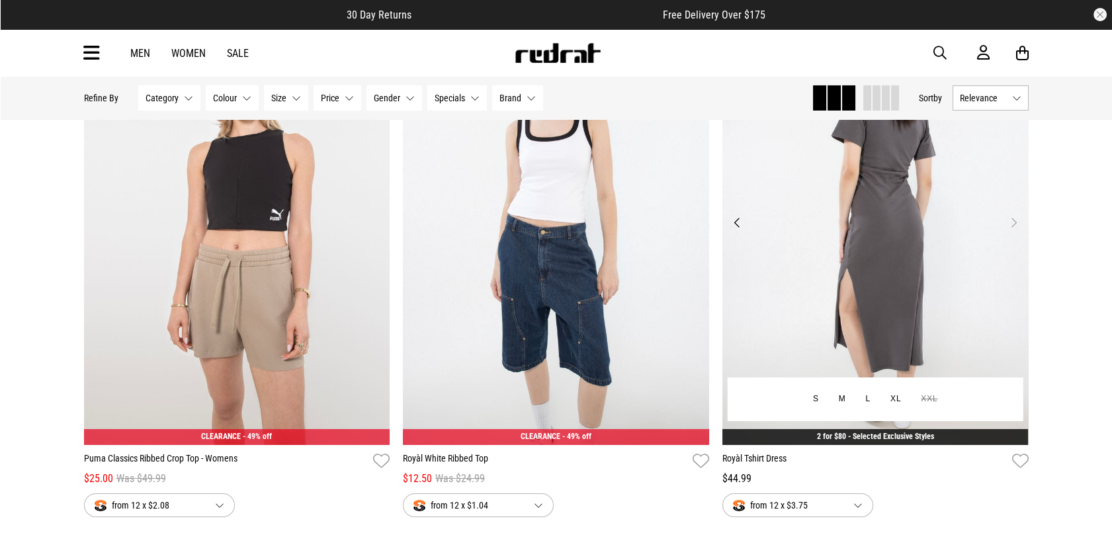
click at [1014, 230] on button "Next" at bounding box center [1013, 222] width 17 height 16
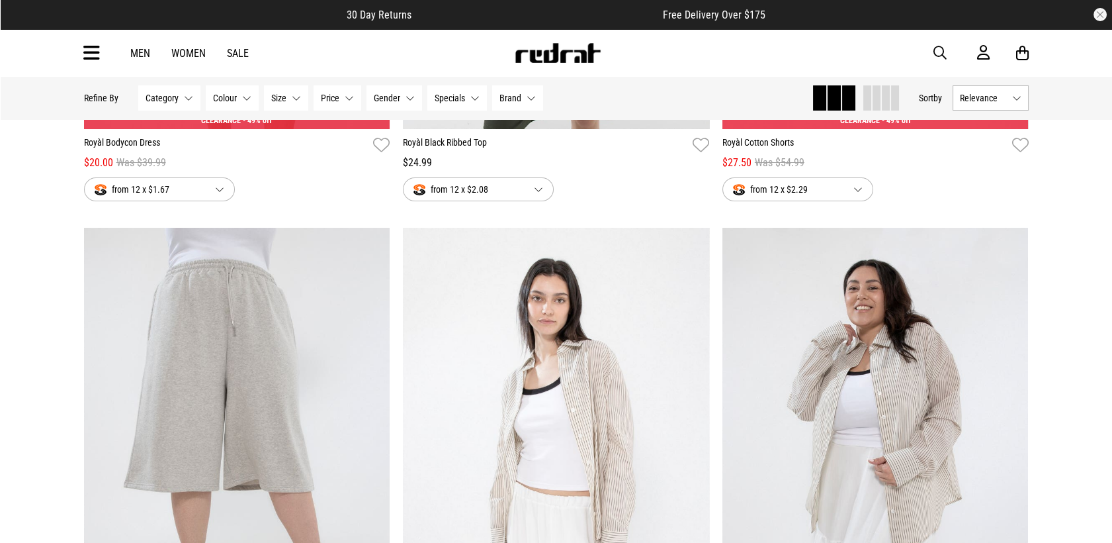
scroll to position [40146, 0]
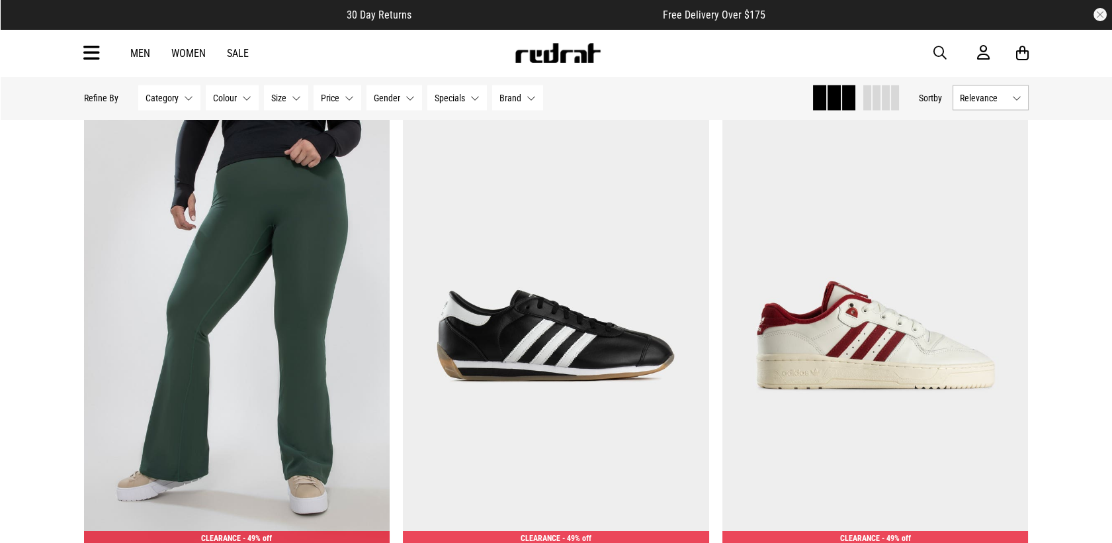
scroll to position [45646, 0]
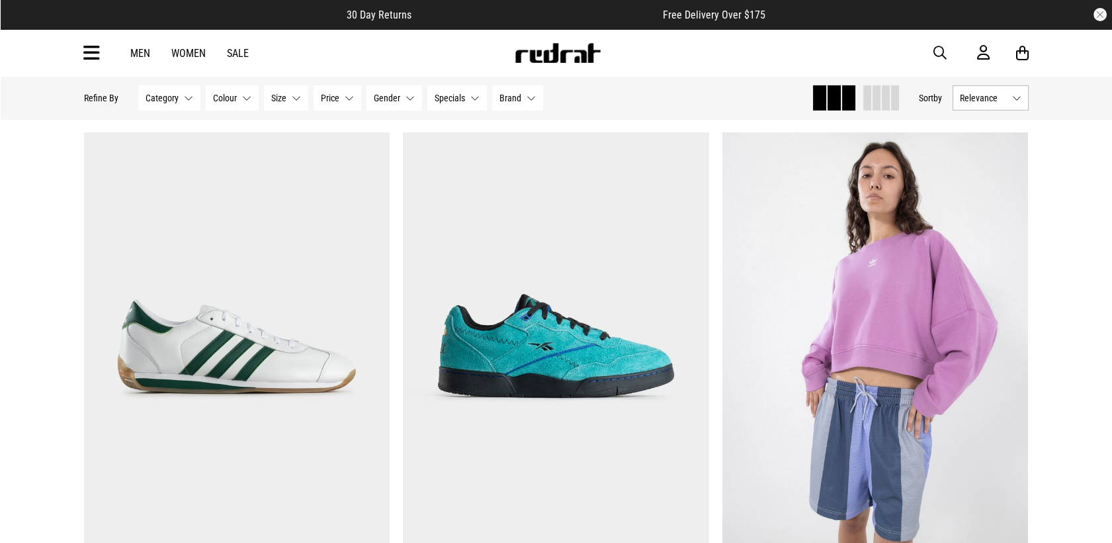
scroll to position [48616, 0]
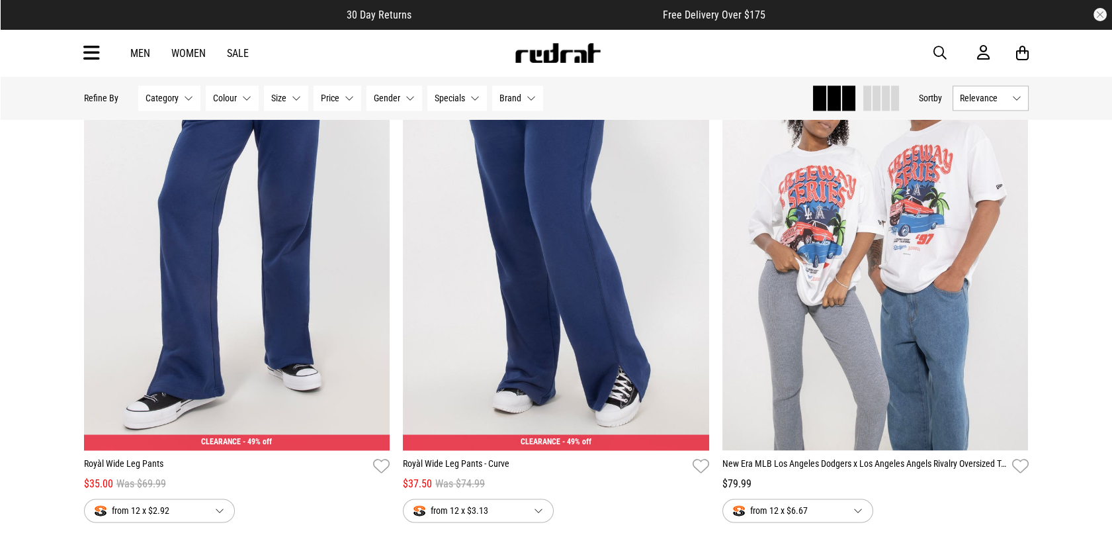
scroll to position [54558, 0]
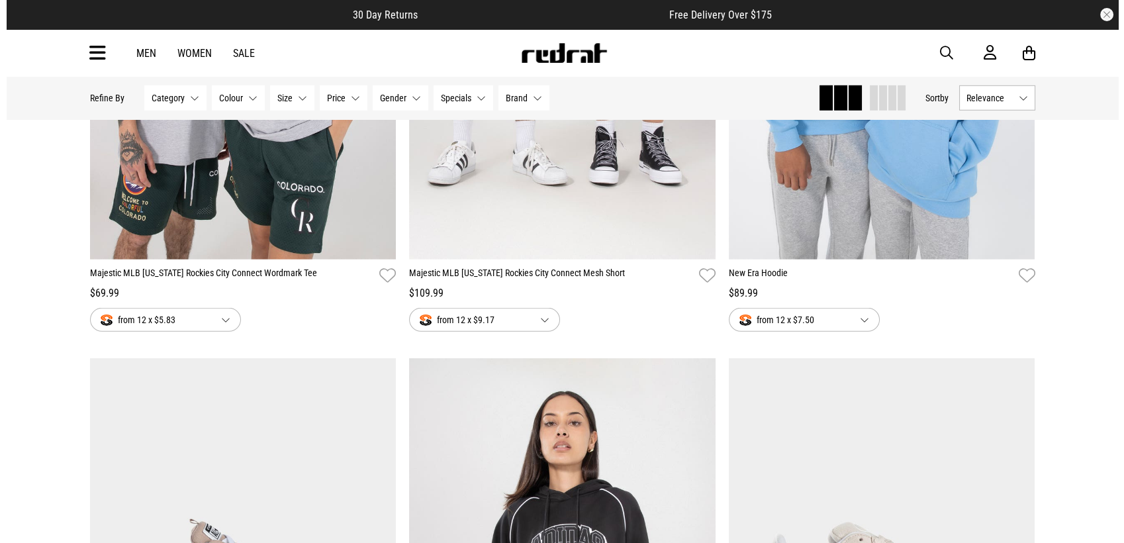
scroll to position [57881, 0]
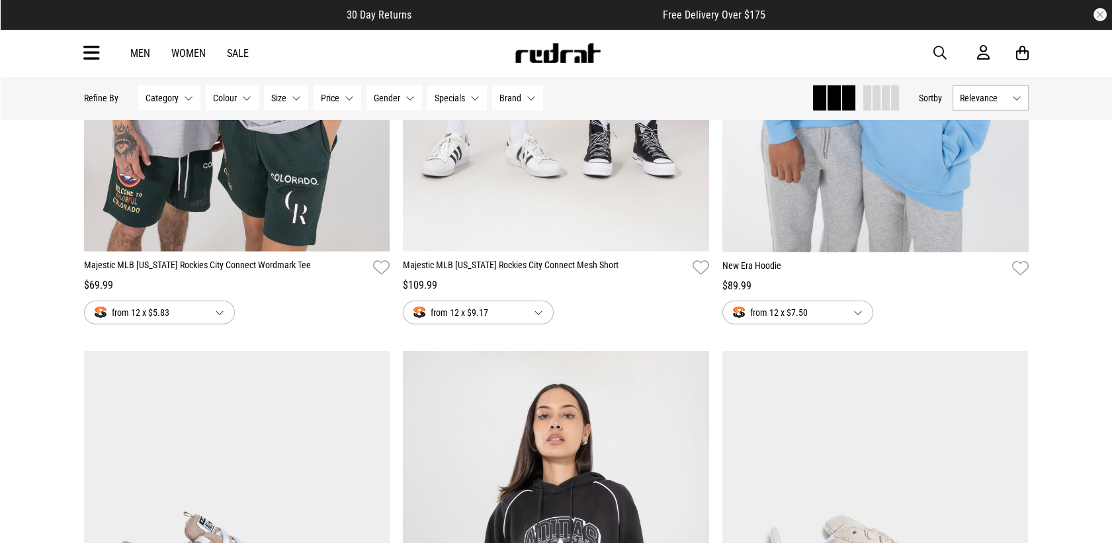
click at [93, 54] on icon at bounding box center [91, 53] width 17 height 22
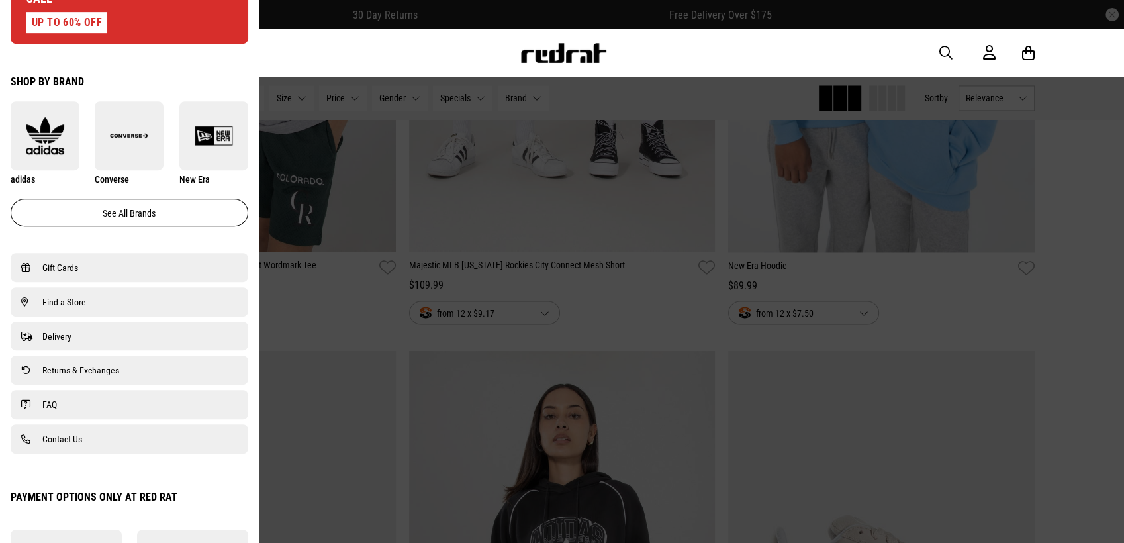
scroll to position [720, 0]
